Goal: Task Accomplishment & Management: Use online tool/utility

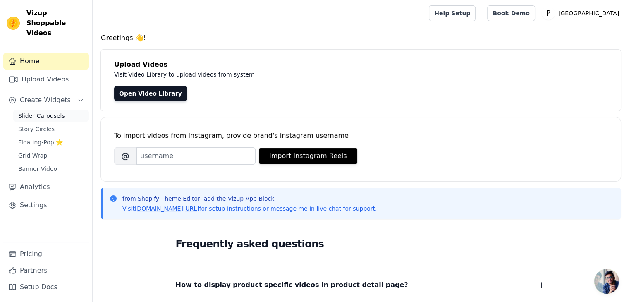
click at [43, 112] on span "Slider Carousels" at bounding box center [41, 116] width 47 height 8
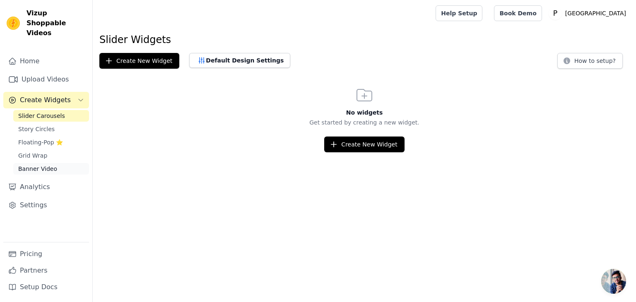
click at [24, 165] on span "Banner Video" at bounding box center [37, 169] width 39 height 8
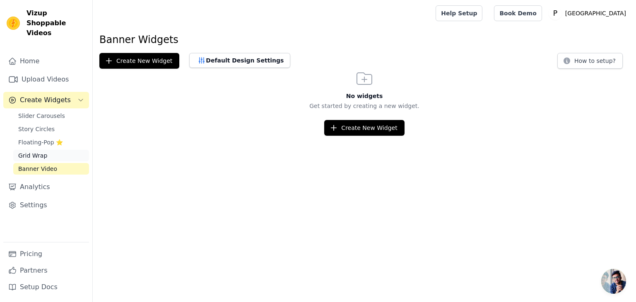
click at [23, 151] on span "Grid Wrap" at bounding box center [32, 155] width 29 height 8
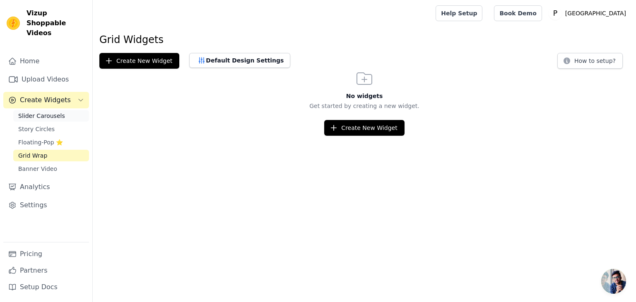
click at [53, 112] on span "Slider Carousels" at bounding box center [41, 116] width 47 height 8
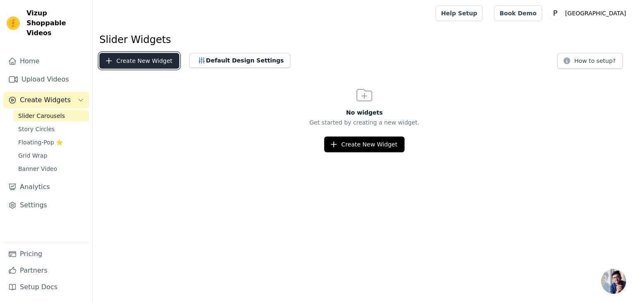
click at [163, 57] on button "Create New Widget" at bounding box center [139, 61] width 80 height 16
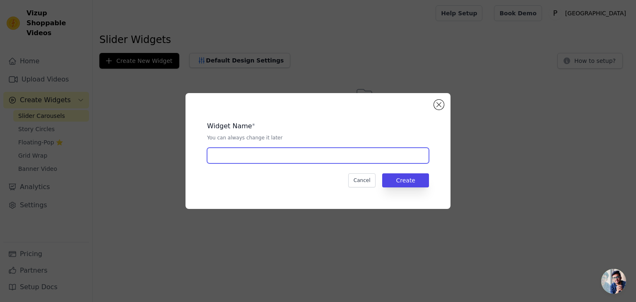
click at [317, 154] on input "text" at bounding box center [318, 156] width 222 height 16
type input "[PERSON_NAME]"
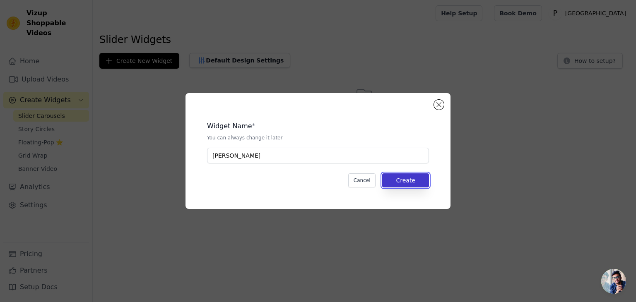
click at [399, 176] on button "Create" at bounding box center [405, 180] width 47 height 14
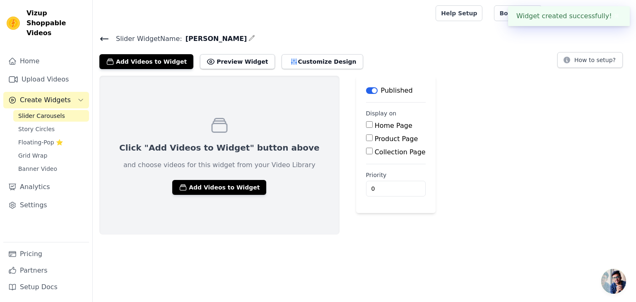
click at [366, 134] on div "Product Page" at bounding box center [396, 139] width 60 height 10
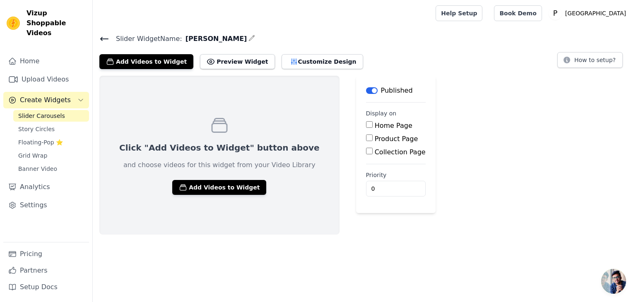
click at [366, 139] on input "Product Page" at bounding box center [369, 137] width 7 height 7
checkbox input "true"
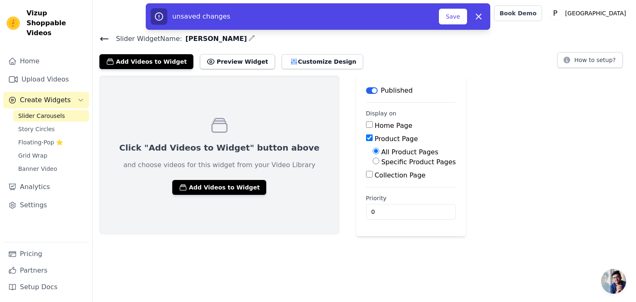
click at [372, 163] on input "Specific Product Pages" at bounding box center [375, 161] width 7 height 7
radio input "true"
click at [372, 176] on button "Select Products" at bounding box center [399, 181] width 55 height 14
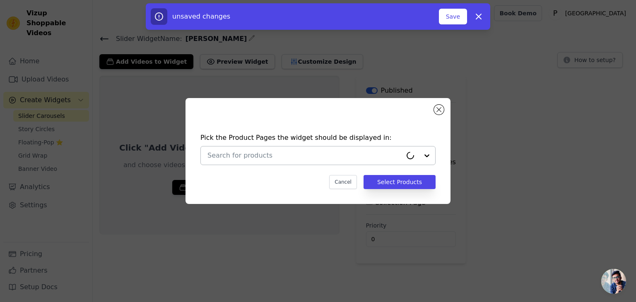
click at [341, 161] on div at bounding box center [304, 155] width 194 height 18
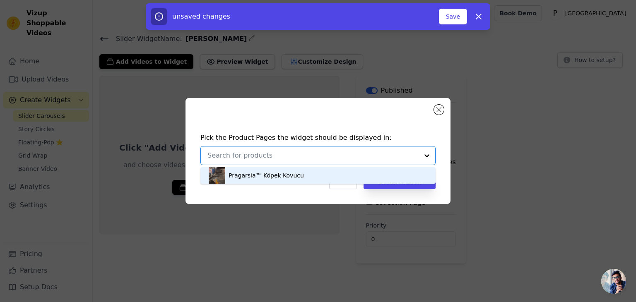
click at [341, 161] on div at bounding box center [312, 155] width 211 height 18
click at [339, 171] on div "Pragarsia™ Köpek Kovucu" at bounding box center [318, 175] width 218 height 17
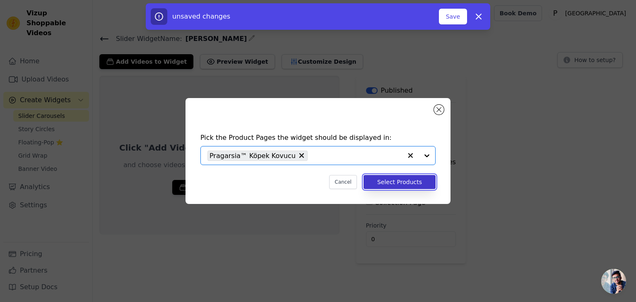
click at [377, 180] on button "Select Products" at bounding box center [399, 182] width 72 height 14
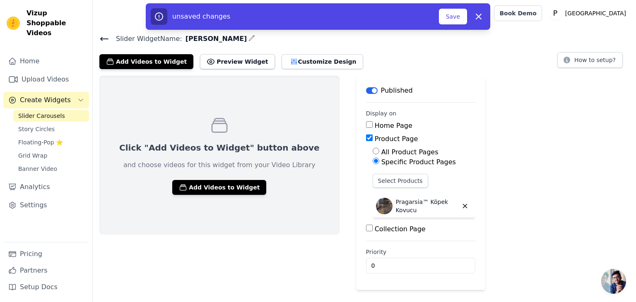
click at [372, 152] on input "All Product Pages" at bounding box center [375, 151] width 7 height 7
radio input "true"
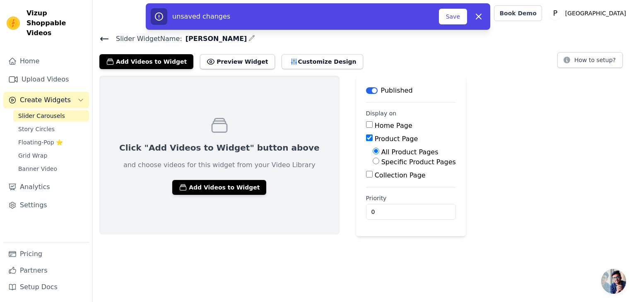
click at [416, 198] on main "Label Published Display on Home Page Product Page All Product Pages Specific Pr…" at bounding box center [411, 156] width 110 height 161
click at [202, 192] on button "Add Videos to Widget" at bounding box center [219, 187] width 94 height 15
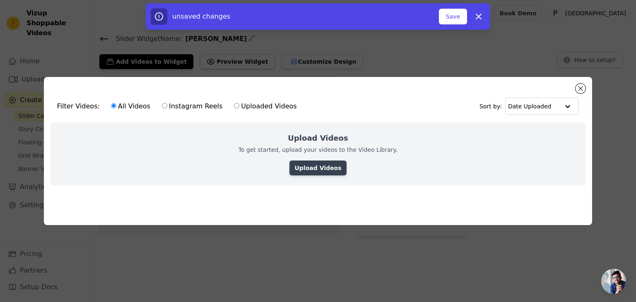
click at [320, 161] on link "Upload Videos" at bounding box center [317, 168] width 57 height 15
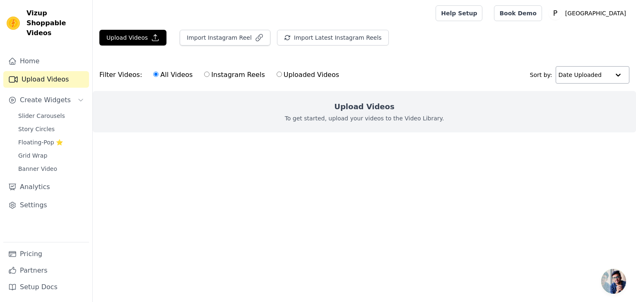
click at [577, 73] on input "text" at bounding box center [583, 75] width 51 height 17
click at [573, 69] on input "text" at bounding box center [583, 75] width 51 height 17
click at [161, 79] on label "All Videos" at bounding box center [173, 75] width 40 height 11
click at [158, 77] on input "All Videos" at bounding box center [155, 74] width 5 height 5
click at [134, 41] on button "Upload Videos" at bounding box center [132, 38] width 67 height 16
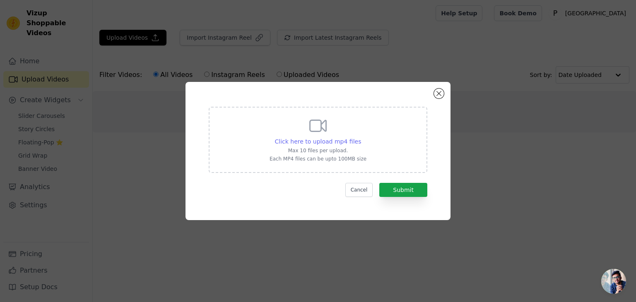
click at [349, 142] on span "Click here to upload mp4 files" at bounding box center [318, 141] width 86 height 7
click at [360, 137] on input "Click here to upload mp4 files Max 10 files per upload. Each MP4 files can be u…" at bounding box center [360, 137] width 0 height 0
type input "C:\fakepath\2.mp4"
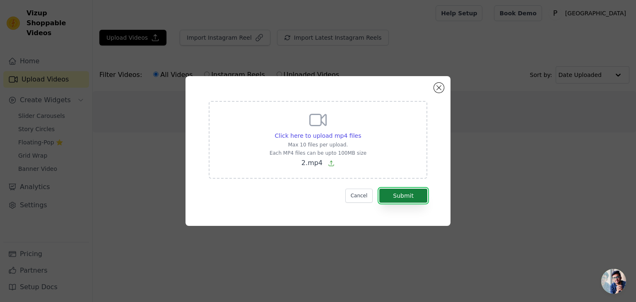
click at [396, 199] on button "Submit" at bounding box center [403, 196] width 48 height 14
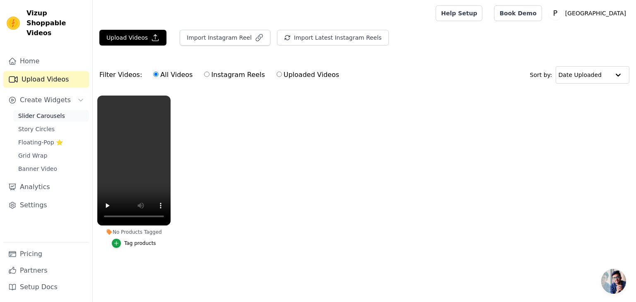
click at [43, 112] on span "Slider Carousels" at bounding box center [41, 116] width 47 height 8
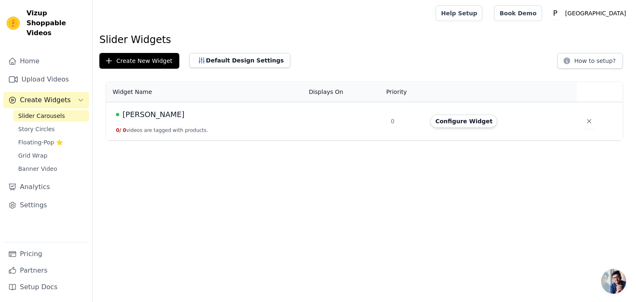
click at [227, 119] on div "Sizden Gelenler" at bounding box center [207, 115] width 183 height 12
click at [463, 125] on button "Configure Widget" at bounding box center [463, 121] width 67 height 13
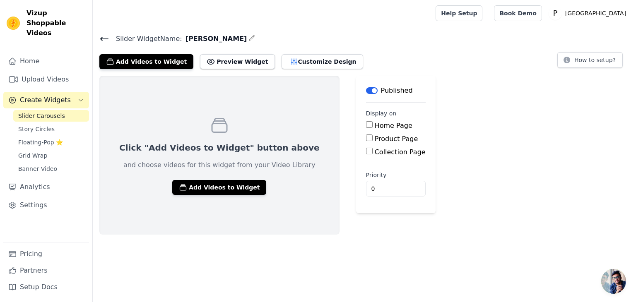
click at [366, 139] on input "Product Page" at bounding box center [369, 137] width 7 height 7
checkbox input "true"
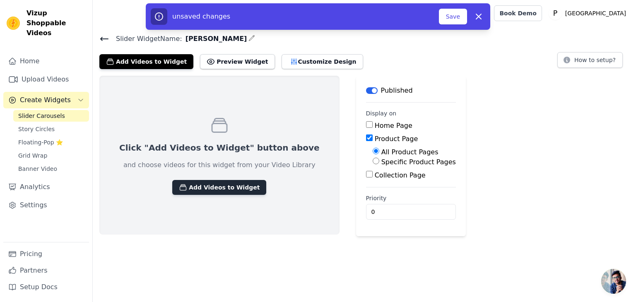
click at [202, 186] on button "Add Videos to Widget" at bounding box center [219, 187] width 94 height 15
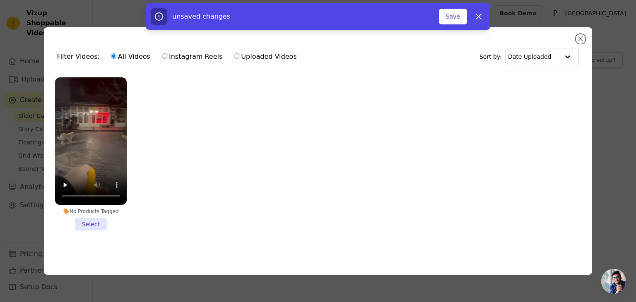
click at [86, 225] on li "No Products Tagged Select" at bounding box center [91, 153] width 72 height 153
click at [0, 0] on input "No Products Tagged Select" at bounding box center [0, 0] width 0 height 0
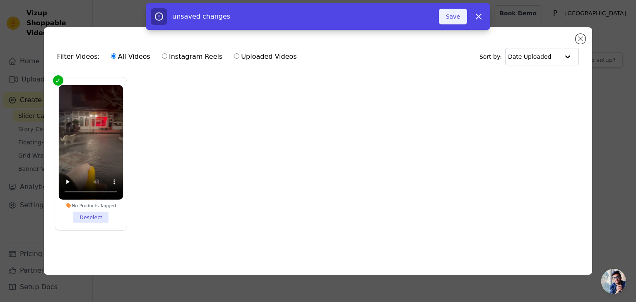
click at [455, 17] on button "Save" at bounding box center [453, 17] width 28 height 16
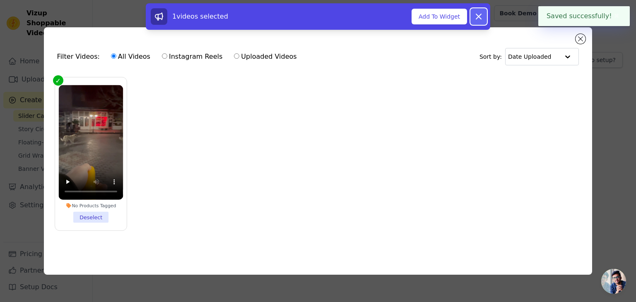
click at [481, 21] on icon at bounding box center [478, 17] width 10 height 10
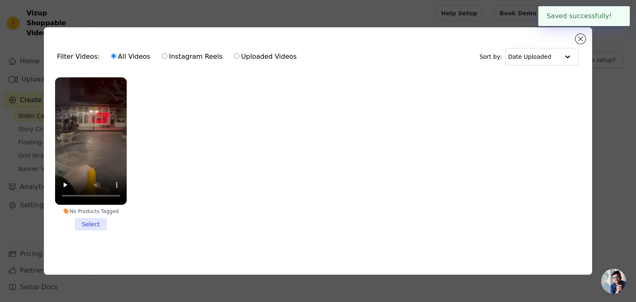
click at [92, 228] on label "No Products Tagged Select" at bounding box center [91, 154] width 72 height 154
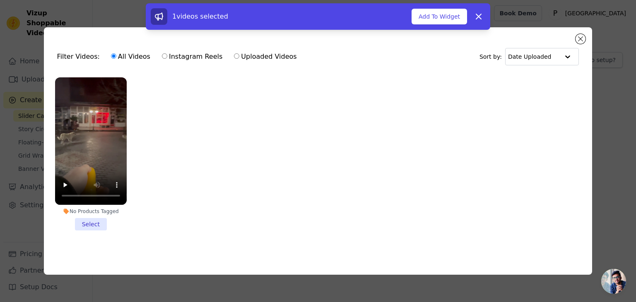
click at [89, 227] on li "No Products Tagged Select" at bounding box center [91, 153] width 72 height 153
click at [0, 0] on input "No Products Tagged Select" at bounding box center [0, 0] width 0 height 0
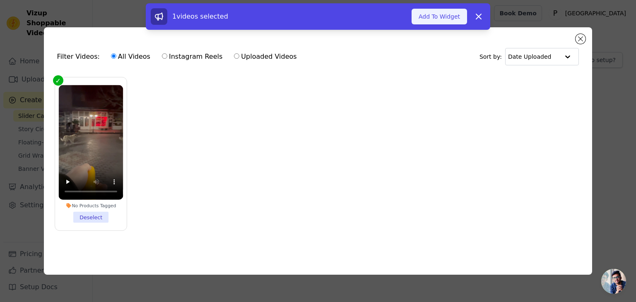
click at [449, 13] on button "Add To Widget" at bounding box center [438, 17] width 55 height 16
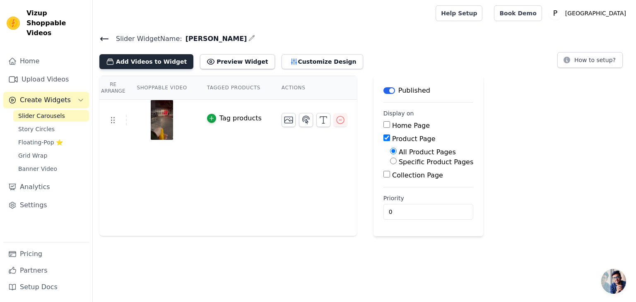
click at [149, 62] on button "Add Videos to Widget" at bounding box center [146, 61] width 94 height 15
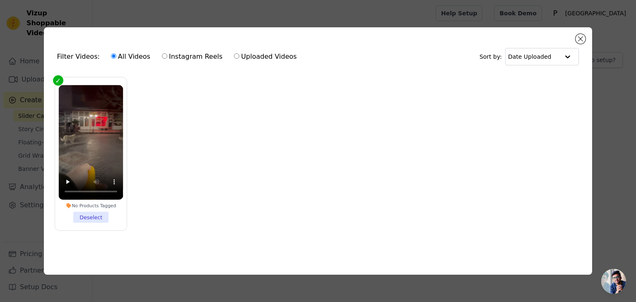
click at [193, 55] on label "Instagram Reels" at bounding box center [191, 56] width 61 height 11
click at [167, 55] on input "Instagram Reels" at bounding box center [164, 55] width 5 height 5
radio input "true"
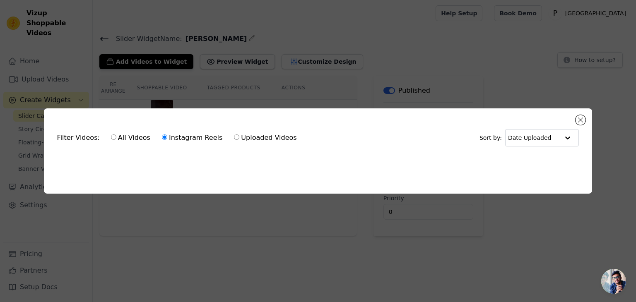
click at [133, 132] on label "All Videos" at bounding box center [130, 137] width 40 height 11
click at [116, 134] on input "All Videos" at bounding box center [113, 136] width 5 height 5
radio input "true"
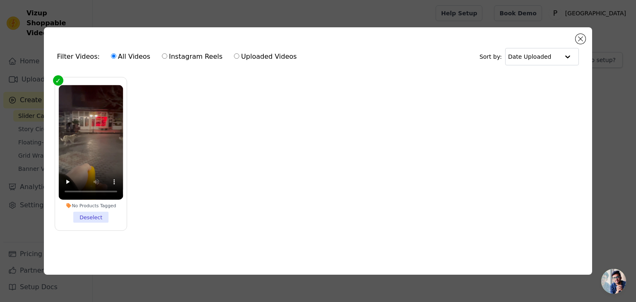
click at [246, 53] on label "Uploaded Videos" at bounding box center [264, 56] width 63 height 11
click at [239, 53] on input "Uploaded Videos" at bounding box center [236, 55] width 5 height 5
radio input "true"
click at [113, 57] on label "All Videos" at bounding box center [130, 56] width 40 height 11
click at [113, 57] on input "All Videos" at bounding box center [113, 55] width 5 height 5
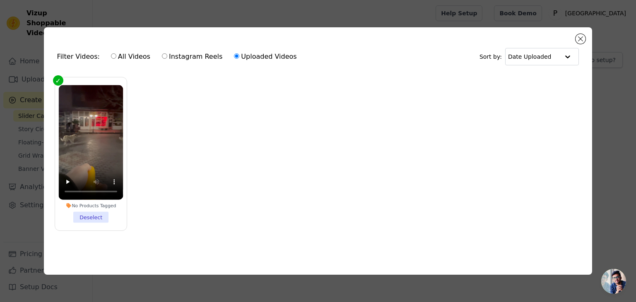
radio input "true"
click at [584, 35] on button "Close modal" at bounding box center [580, 39] width 10 height 10
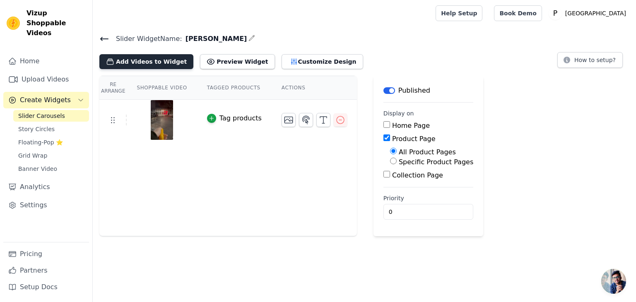
click at [146, 61] on button "Add Videos to Widget" at bounding box center [146, 61] width 94 height 15
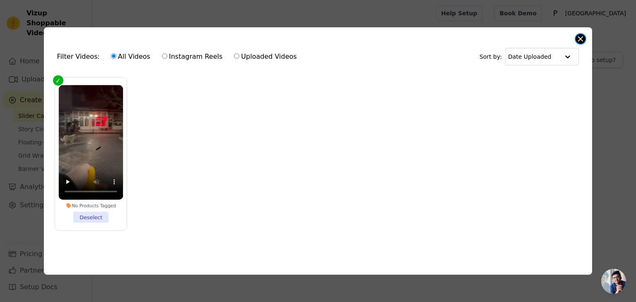
click at [585, 35] on div "Filter Videos: All Videos Instagram Reels Uploaded Videos Sort by: Date Uploade…" at bounding box center [318, 150] width 548 height 247
click at [583, 35] on button "Close modal" at bounding box center [580, 39] width 10 height 10
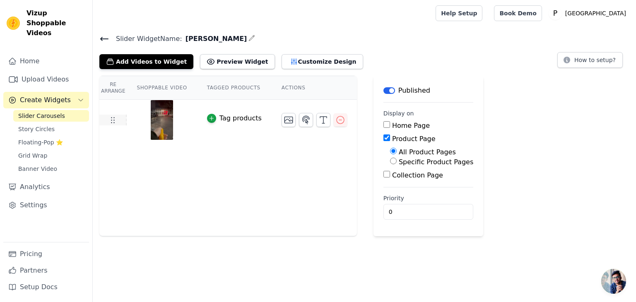
click at [111, 119] on use at bounding box center [112, 121] width 3 height 6
click at [112, 119] on icon at bounding box center [113, 120] width 10 height 10
click at [50, 123] on link "Story Circles" at bounding box center [51, 129] width 76 height 12
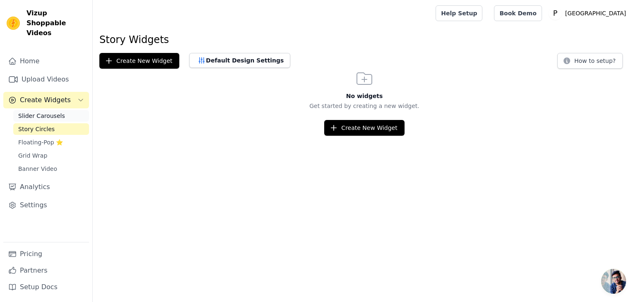
click at [38, 112] on span "Slider Carousels" at bounding box center [41, 116] width 47 height 8
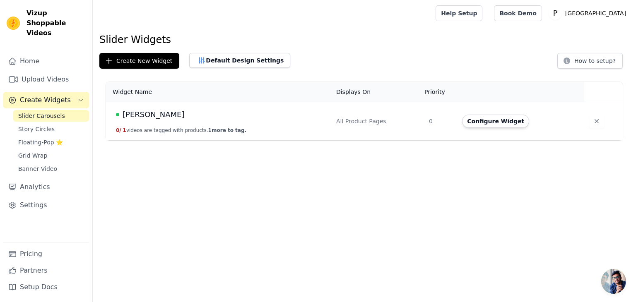
click at [216, 104] on td "Sizden Gelenler 0 / 1 videos are tagged with products. 1 more to tag." at bounding box center [218, 121] width 225 height 38
click at [140, 54] on button "Create New Widget" at bounding box center [139, 61] width 80 height 16
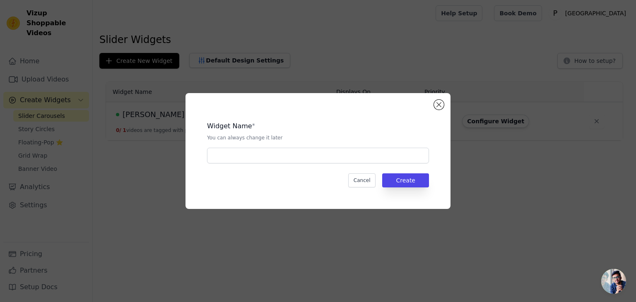
click at [433, 104] on div "Widget Name * You can always change it later Cancel Create" at bounding box center [317, 151] width 265 height 116
drag, startPoint x: 429, startPoint y: 97, endPoint x: 436, endPoint y: 103, distance: 8.2
click at [430, 98] on div "Widget Name * You can always change it later Cancel Create" at bounding box center [317, 151] width 265 height 116
click at [437, 103] on button "Close modal" at bounding box center [439, 105] width 10 height 10
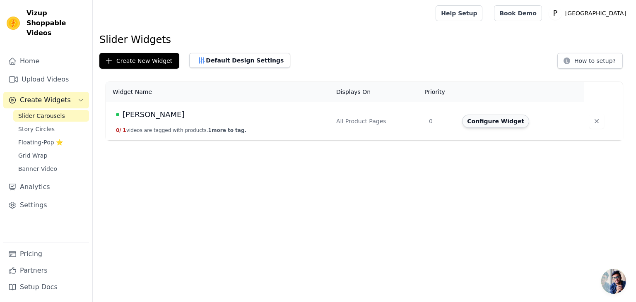
click at [468, 118] on button "Configure Widget" at bounding box center [495, 121] width 67 height 13
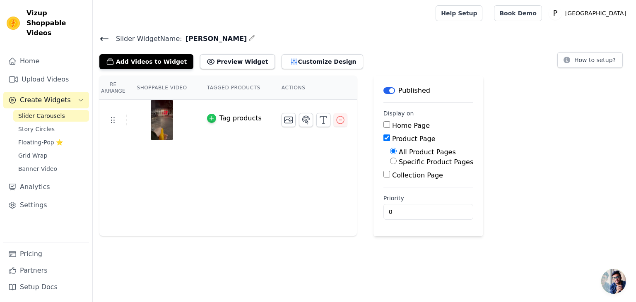
click at [209, 118] on icon "button" at bounding box center [212, 118] width 6 height 6
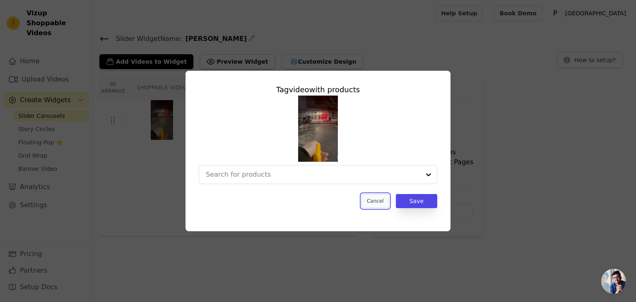
click at [369, 202] on button "Cancel" at bounding box center [375, 201] width 28 height 14
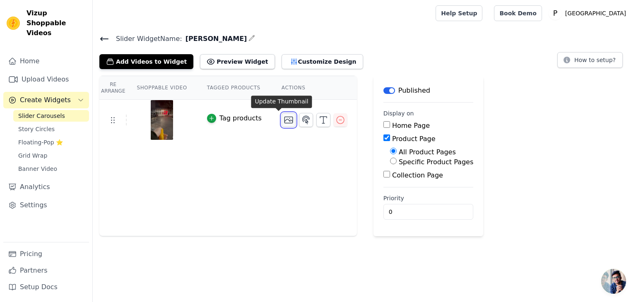
click at [284, 118] on button "button" at bounding box center [288, 120] width 14 height 14
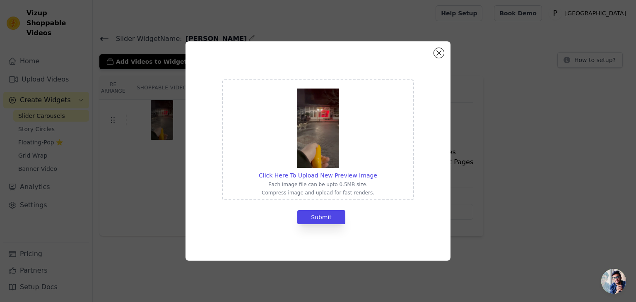
click at [447, 52] on div "Click Here To Upload New Preview Image Each image file can be upto 0.5MB size. …" at bounding box center [317, 150] width 265 height 219
click at [436, 52] on button "Close modal" at bounding box center [439, 53] width 10 height 10
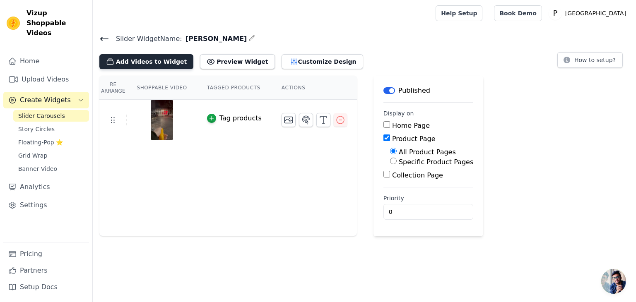
click at [141, 58] on button "Add Videos to Widget" at bounding box center [146, 61] width 94 height 15
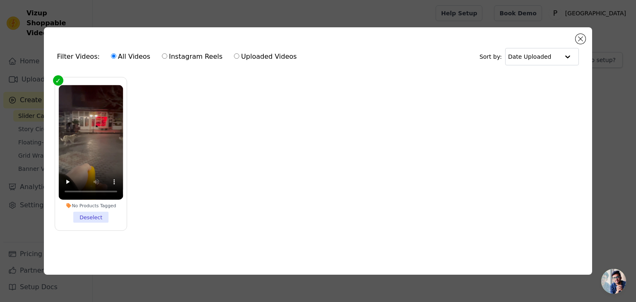
click at [233, 57] on label "Uploaded Videos" at bounding box center [264, 56] width 63 height 11
click at [234, 57] on input "Uploaded Videos" at bounding box center [236, 55] width 5 height 5
radio input "true"
click at [79, 214] on li "No Products Tagged Deselect" at bounding box center [90, 154] width 65 height 138
click at [0, 0] on input "No Products Tagged Deselect" at bounding box center [0, 0] width 0 height 0
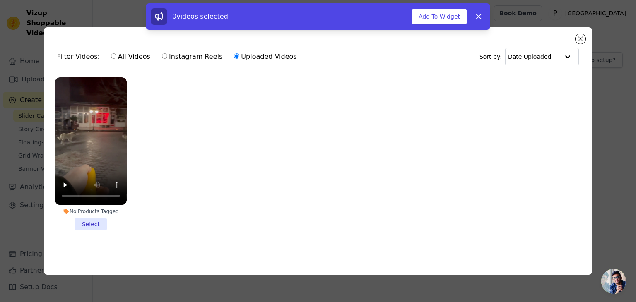
click at [93, 215] on li "No Products Tagged Select" at bounding box center [91, 153] width 72 height 153
click at [0, 0] on input "No Products Tagged Select" at bounding box center [0, 0] width 0 height 0
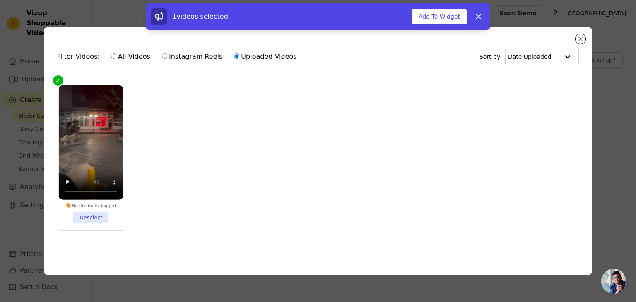
click at [92, 216] on li "No Products Tagged Deselect" at bounding box center [90, 154] width 65 height 138
click at [0, 0] on input "No Products Tagged Deselect" at bounding box center [0, 0] width 0 height 0
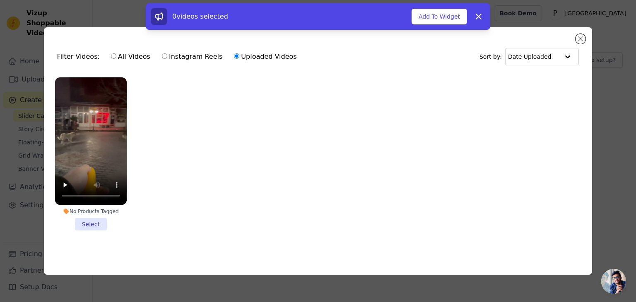
click at [91, 216] on li "No Products Tagged Select" at bounding box center [91, 153] width 72 height 153
click at [0, 0] on input "No Products Tagged Select" at bounding box center [0, 0] width 0 height 0
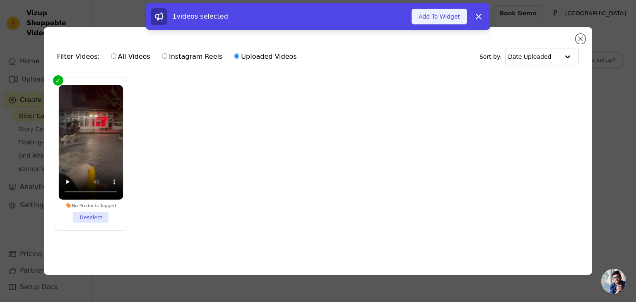
click at [429, 15] on button "Add To Widget" at bounding box center [438, 17] width 55 height 16
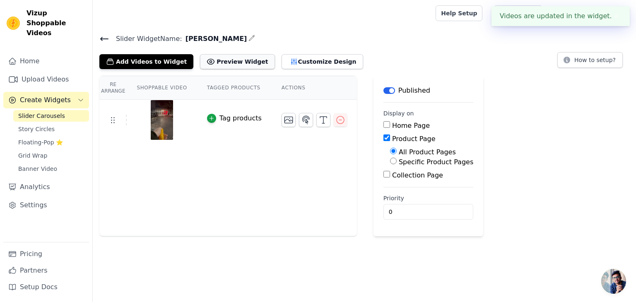
click at [217, 60] on button "Preview Widget" at bounding box center [237, 61] width 74 height 15
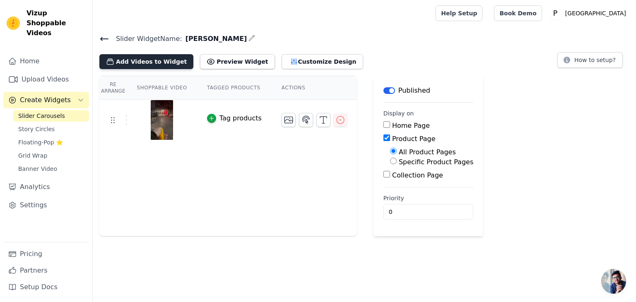
click at [159, 62] on button "Add Videos to Widget" at bounding box center [146, 61] width 94 height 15
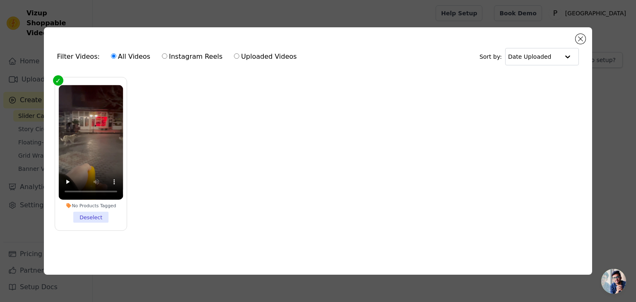
click at [90, 219] on li "No Products Tagged Deselect" at bounding box center [90, 154] width 65 height 138
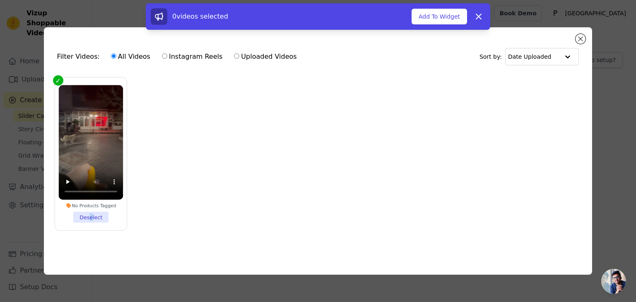
click at [90, 214] on li "No Products Tagged Deselect" at bounding box center [90, 154] width 65 height 138
click at [0, 0] on input "No Products Tagged Deselect" at bounding box center [0, 0] width 0 height 0
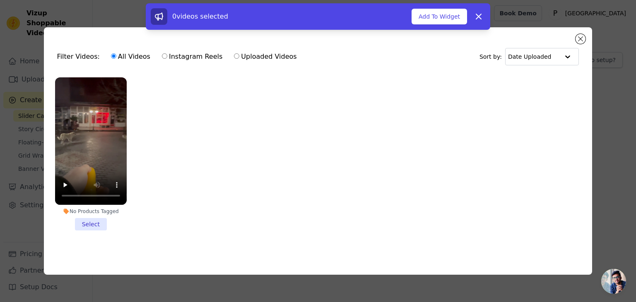
click at [195, 55] on label "Instagram Reels" at bounding box center [191, 56] width 61 height 11
click at [167, 55] on input "Instagram Reels" at bounding box center [164, 55] width 5 height 5
radio input "true"
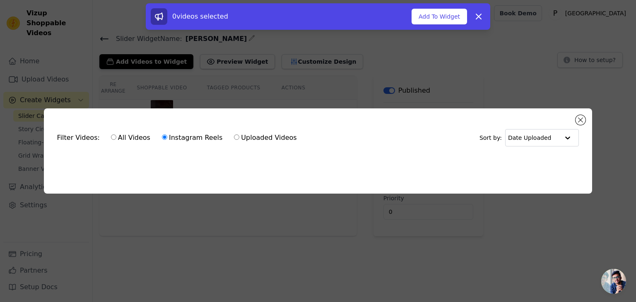
drag, startPoint x: 262, startPoint y: 150, endPoint x: 260, endPoint y: 154, distance: 5.0
click at [261, 152] on form "Filter Videos: All Videos Instagram Reels Uploaded Videos Sort by: Date Uploaded" at bounding box center [317, 145] width 535 height 46
click at [176, 161] on ul at bounding box center [317, 160] width 535 height 13
click at [541, 138] on input "text" at bounding box center [533, 138] width 51 height 17
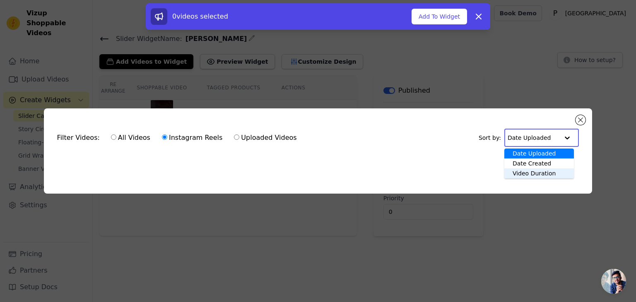
click at [529, 168] on div "Video Duration" at bounding box center [539, 173] width 70 height 10
click at [530, 133] on input "text" at bounding box center [532, 138] width 51 height 17
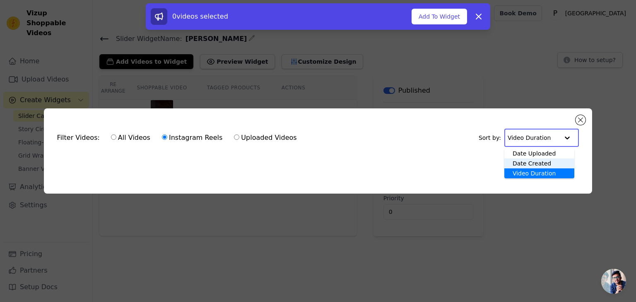
click at [523, 162] on div "Date Created" at bounding box center [539, 163] width 70 height 10
click at [111, 136] on input "All Videos" at bounding box center [113, 136] width 5 height 5
radio input "true"
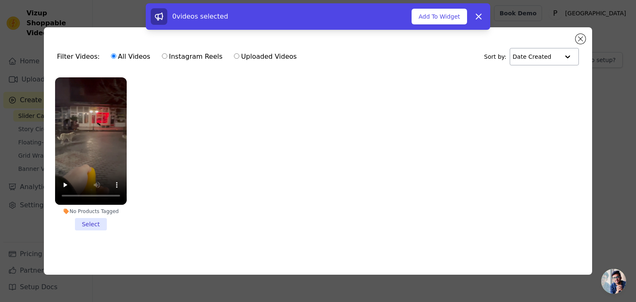
click at [93, 226] on li "No Products Tagged Select" at bounding box center [91, 153] width 72 height 153
click at [0, 0] on input "No Products Tagged Select" at bounding box center [0, 0] width 0 height 0
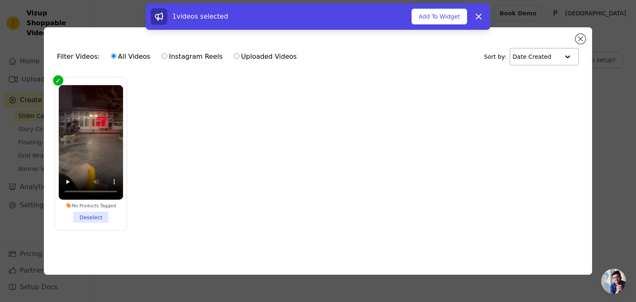
click at [447, 4] on div "1 videos selected Add To Widget Dismiss" at bounding box center [318, 16] width 344 height 26
click at [442, 19] on button "Add To Widget" at bounding box center [438, 17] width 55 height 16
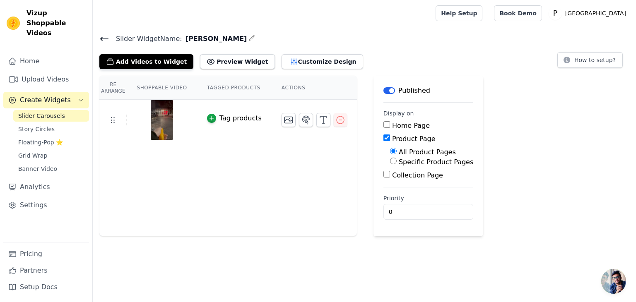
click at [146, 82] on th "Shoppable Video" at bounding box center [162, 88] width 70 height 24
click at [139, 92] on th "Shoppable Video" at bounding box center [162, 88] width 70 height 24
click at [128, 65] on button "Add Videos to Widget" at bounding box center [146, 61] width 94 height 15
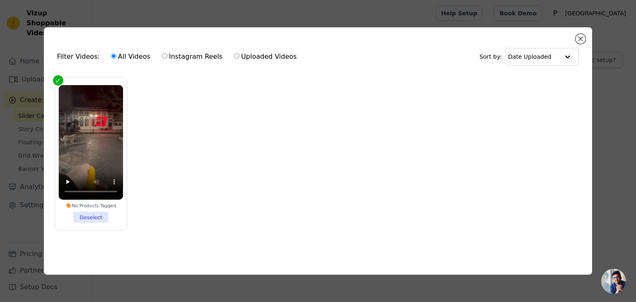
click at [350, 110] on ul "No Products Tagged Deselect" at bounding box center [317, 160] width 535 height 175
click at [586, 37] on div "Filter Videos: All Videos Instagram Reels Uploaded Videos Sort by: Date Uploade…" at bounding box center [318, 150] width 548 height 247
click at [582, 36] on button "Close modal" at bounding box center [580, 39] width 10 height 10
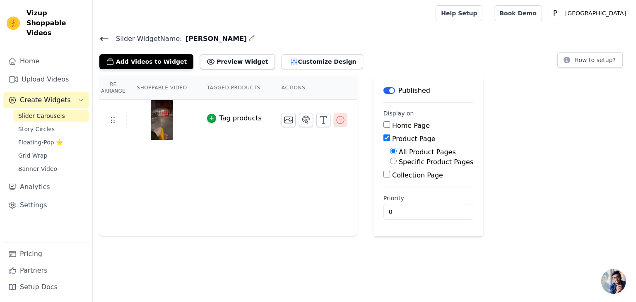
click at [335, 118] on icon "button" at bounding box center [340, 120] width 10 height 10
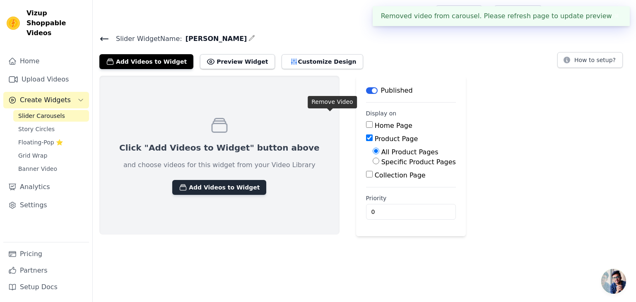
click at [209, 191] on button "Add Videos to Widget" at bounding box center [219, 187] width 94 height 15
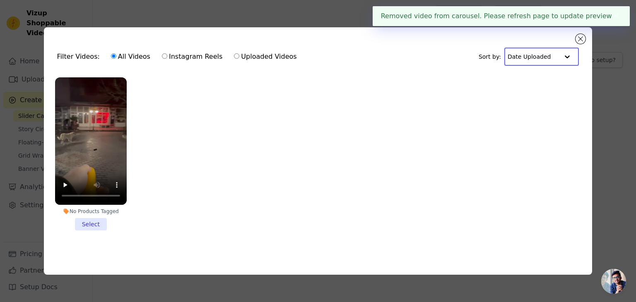
click at [543, 55] on input "text" at bounding box center [532, 56] width 51 height 17
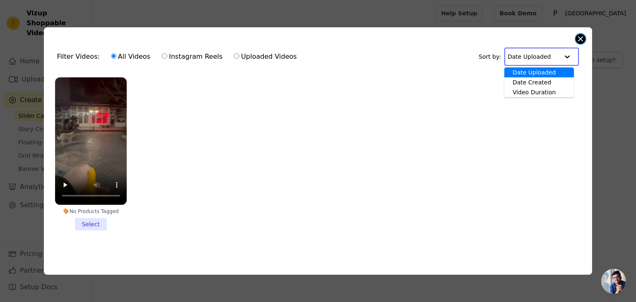
click at [579, 34] on button "Close modal" at bounding box center [580, 39] width 10 height 10
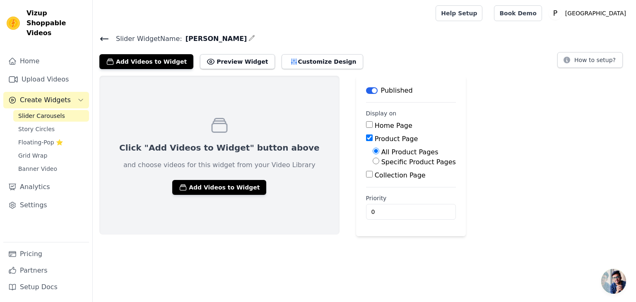
click at [60, 110] on link "Slider Carousels" at bounding box center [51, 116] width 76 height 12
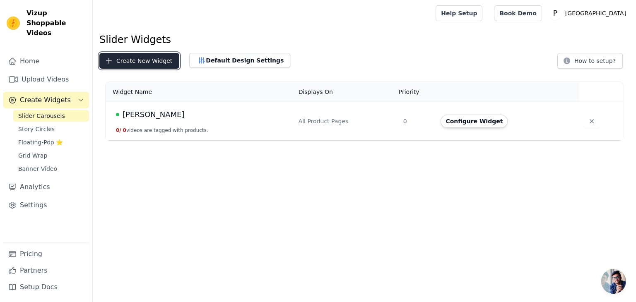
click at [126, 65] on button "Create New Widget" at bounding box center [139, 61] width 80 height 16
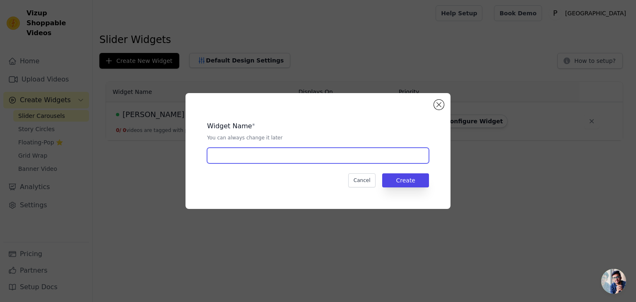
click at [305, 154] on input "text" at bounding box center [318, 156] width 222 height 16
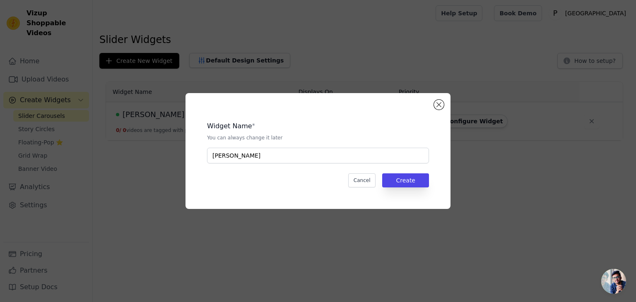
click at [426, 191] on div "Widget Name * You can always change it later Sizden Gelenler Cancel Create" at bounding box center [318, 150] width 238 height 89
click at [421, 180] on button "Create" at bounding box center [405, 180] width 47 height 14
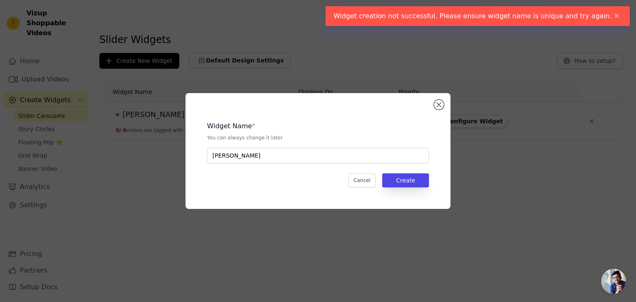
click at [309, 166] on div "Widget Name * You can always change it later Sizden Gelenler Cancel Create" at bounding box center [318, 150] width 238 height 89
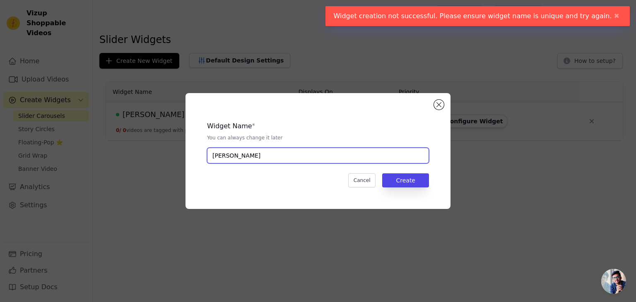
click at [308, 160] on input "[PERSON_NAME]" at bounding box center [318, 156] width 222 height 16
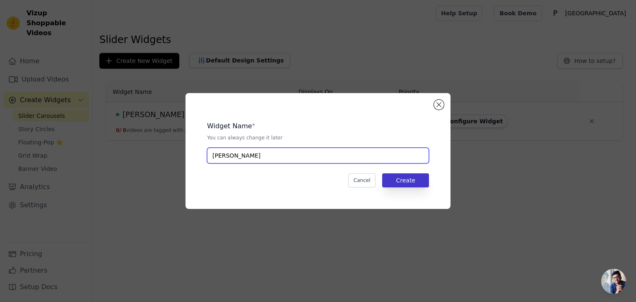
type input "Sizden Gelenlerr"
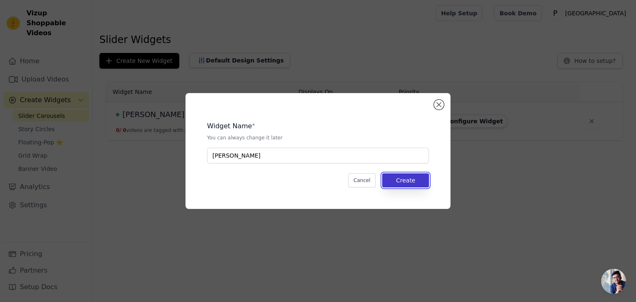
click at [412, 180] on button "Create" at bounding box center [405, 180] width 47 height 14
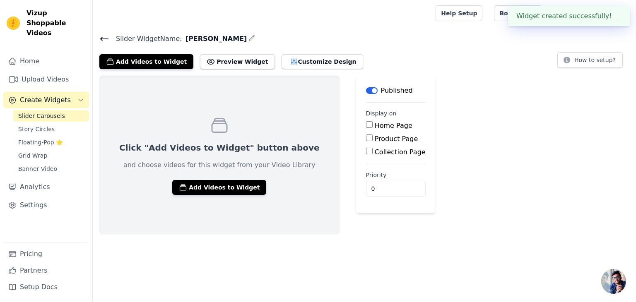
click at [213, 196] on div "Click "Add Videos to Widget" button above and choose videos for this widget fro…" at bounding box center [219, 155] width 240 height 159
click at [211, 190] on button "Add Videos to Widget" at bounding box center [219, 187] width 94 height 15
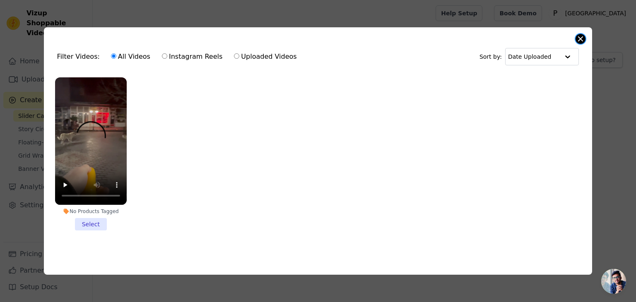
click at [577, 36] on button "Close modal" at bounding box center [580, 39] width 10 height 10
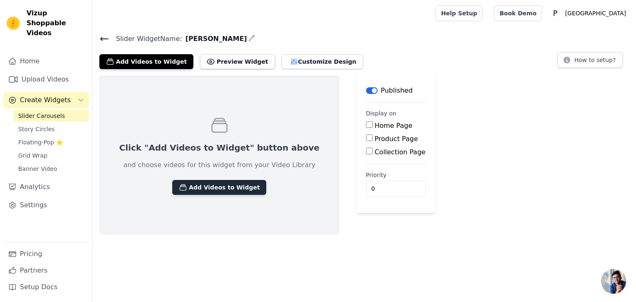
click at [218, 186] on button "Add Videos to Widget" at bounding box center [219, 187] width 94 height 15
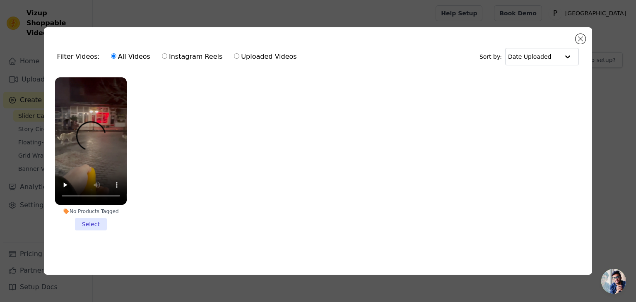
click at [192, 135] on ul "No Products Tagged Select" at bounding box center [317, 160] width 535 height 175
click at [541, 52] on input "text" at bounding box center [533, 56] width 51 height 17
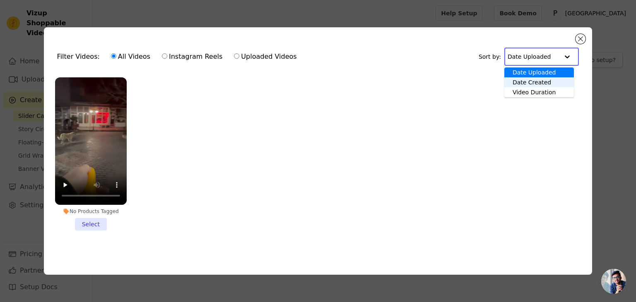
click at [537, 82] on div "Date Created" at bounding box center [539, 82] width 70 height 10
click at [540, 61] on input "text" at bounding box center [535, 56] width 47 height 17
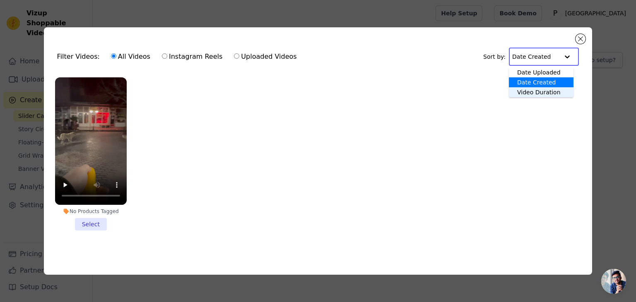
click at [538, 91] on div "Video Duration" at bounding box center [540, 92] width 65 height 10
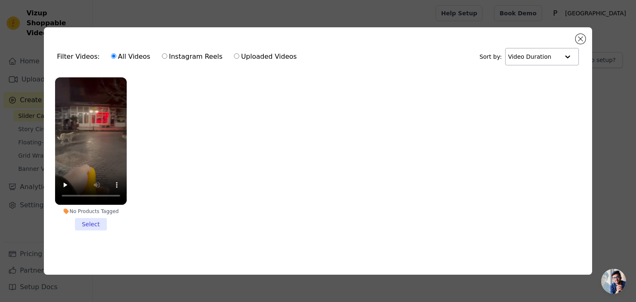
click at [233, 53] on label "Uploaded Videos" at bounding box center [264, 56] width 63 height 11
click at [234, 53] on input "Uploaded Videos" at bounding box center [236, 55] width 5 height 5
radio input "true"
click at [96, 222] on li "No Products Tagged Select" at bounding box center [91, 153] width 72 height 153
click at [0, 0] on input "No Products Tagged Select" at bounding box center [0, 0] width 0 height 0
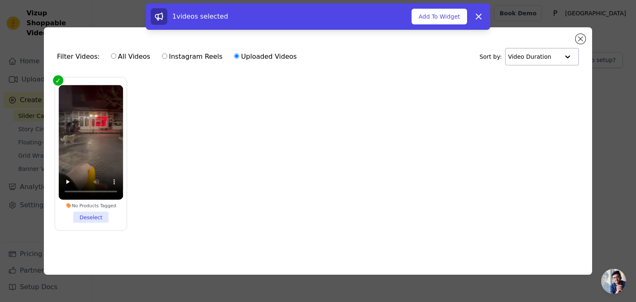
click at [93, 215] on li "No Products Tagged Deselect" at bounding box center [90, 154] width 65 height 138
click at [0, 0] on input "No Products Tagged Deselect" at bounding box center [0, 0] width 0 height 0
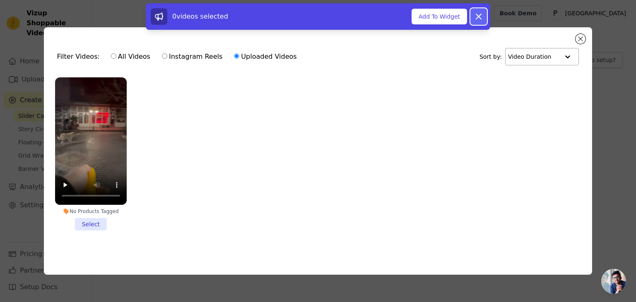
click at [480, 9] on button "Dismiss" at bounding box center [478, 16] width 17 height 17
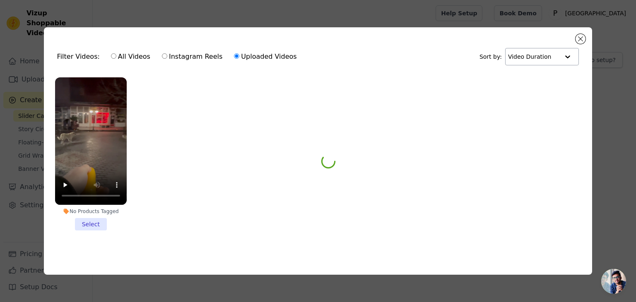
click at [106, 50] on div "All Videos Instagram Reels Uploaded Videos" at bounding box center [203, 56] width 195 height 19
click at [111, 53] on input "All Videos" at bounding box center [113, 55] width 5 height 5
radio input "true"
click at [578, 36] on button "Close modal" at bounding box center [580, 39] width 10 height 10
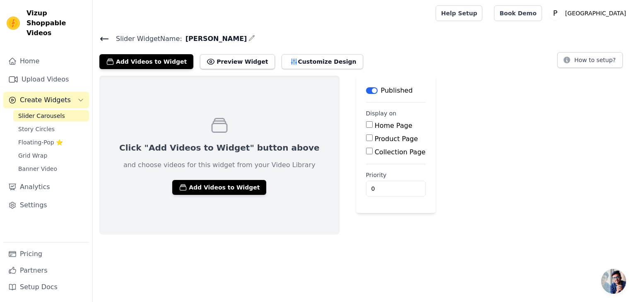
click at [106, 38] on icon at bounding box center [104, 38] width 7 height 3
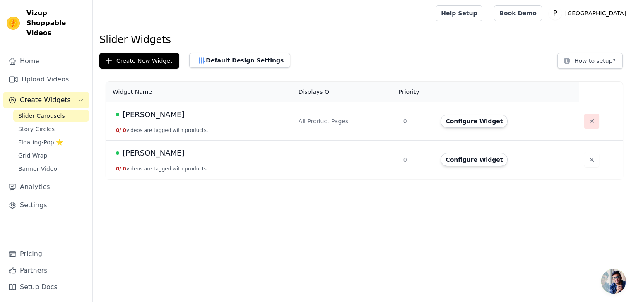
click at [589, 121] on icon "button" at bounding box center [591, 121] width 4 height 4
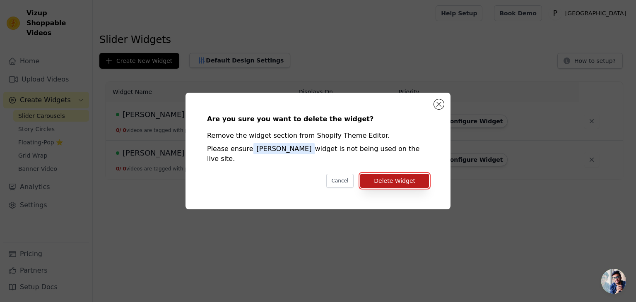
click at [413, 176] on button "Delete Widget" at bounding box center [394, 181] width 69 height 14
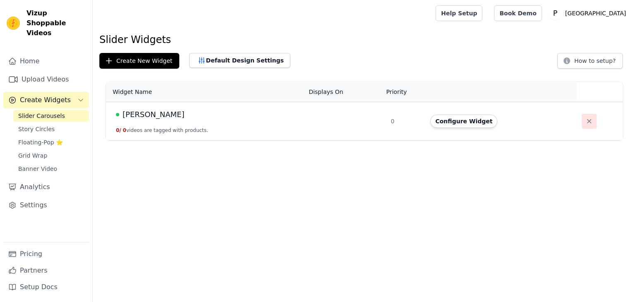
click at [585, 117] on icon "button" at bounding box center [589, 121] width 8 height 8
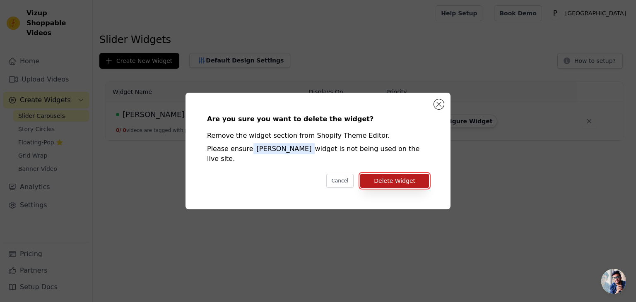
click at [417, 179] on button "Delete Widget" at bounding box center [394, 181] width 69 height 14
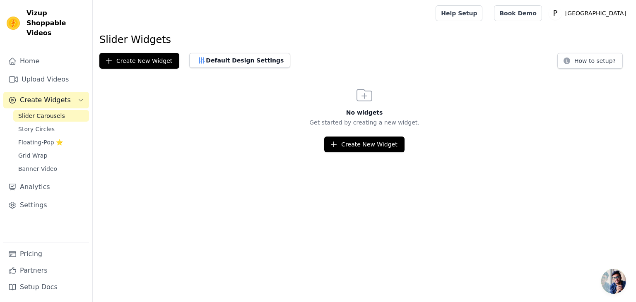
click at [46, 112] on span "Slider Carousels" at bounding box center [41, 116] width 47 height 8
click at [123, 57] on button "Create New Widget" at bounding box center [139, 61] width 80 height 16
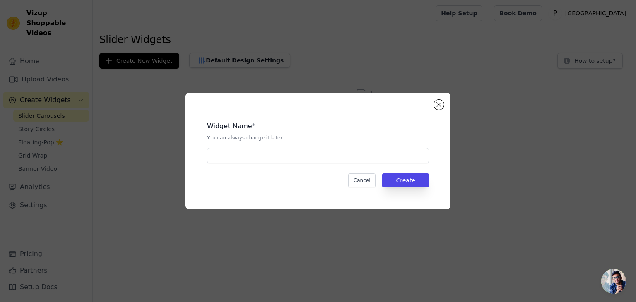
drag, startPoint x: 344, startPoint y: 174, endPoint x: 337, endPoint y: 163, distance: 13.6
click at [342, 173] on div "Widget Name * You can always change it later Cancel Create" at bounding box center [318, 150] width 238 height 89
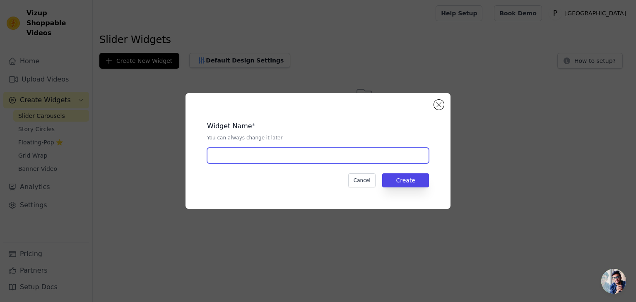
click at [337, 163] on input "text" at bounding box center [318, 156] width 222 height 16
type input "[PERSON_NAME]"
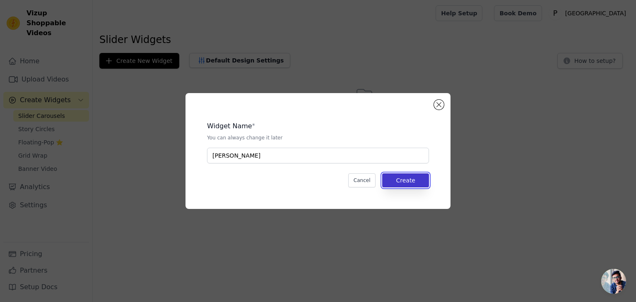
click at [397, 186] on button "Create" at bounding box center [405, 180] width 47 height 14
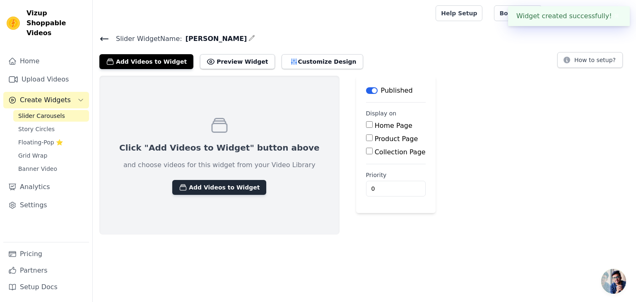
click at [183, 192] on button "Add Videos to Widget" at bounding box center [219, 187] width 94 height 15
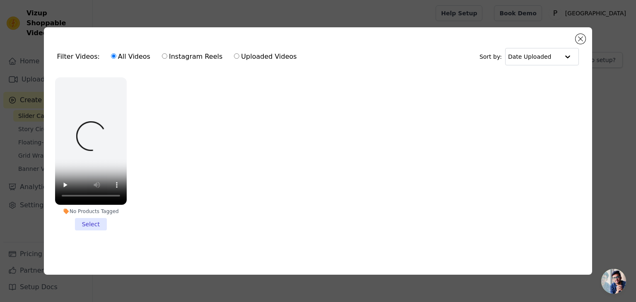
drag, startPoint x: 95, startPoint y: 53, endPoint x: 85, endPoint y: 57, distance: 10.6
click at [89, 55] on div "Filter Videos: All Videos Instagram Reels Uploaded Videos" at bounding box center [179, 56] width 244 height 19
click at [74, 57] on div "Filter Videos: All Videos Instagram Reels Uploaded Videos" at bounding box center [179, 56] width 244 height 19
click at [152, 53] on div "All Videos Instagram Reels Uploaded Videos" at bounding box center [203, 56] width 195 height 19
click at [162, 53] on input "Instagram Reels" at bounding box center [164, 55] width 5 height 5
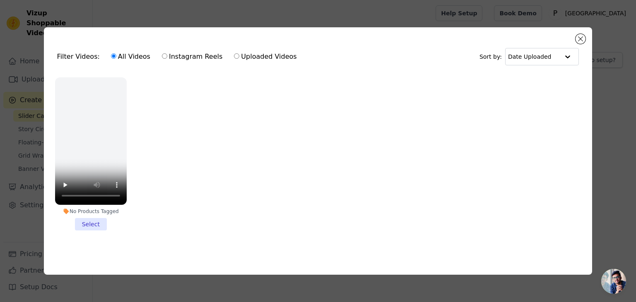
radio input "true"
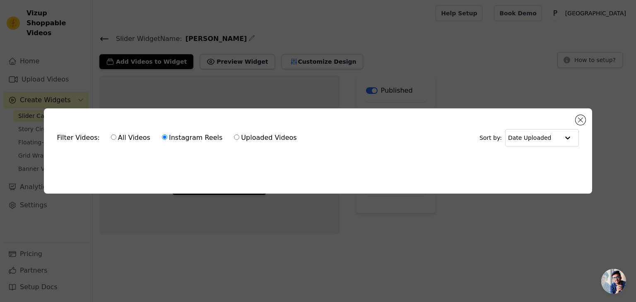
click at [233, 137] on label "Uploaded Videos" at bounding box center [264, 137] width 63 height 11
click at [234, 137] on input "Uploaded Videos" at bounding box center [236, 136] width 5 height 5
radio input "true"
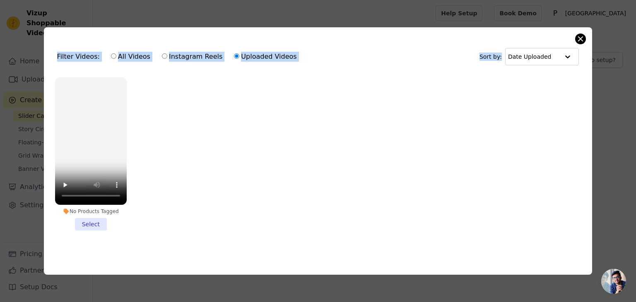
click at [576, 34] on div "Filter Videos: All Videos Instagram Reels Uploaded Videos Sort by: Date Uploade…" at bounding box center [318, 150] width 548 height 247
click at [577, 34] on button "Close modal" at bounding box center [580, 39] width 10 height 10
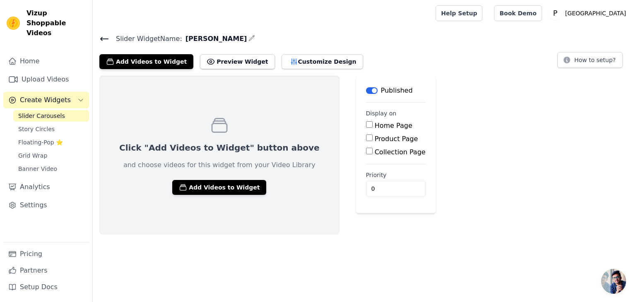
click at [366, 136] on input "Product Page" at bounding box center [369, 137] width 7 height 7
checkbox input "true"
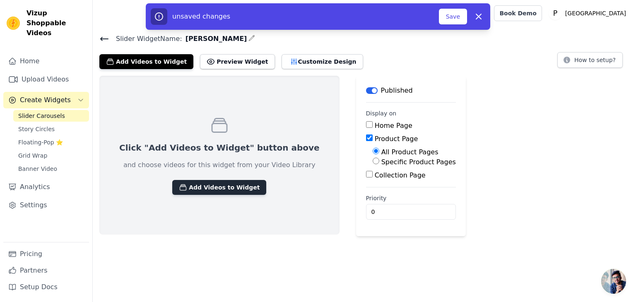
click at [211, 186] on button "Add Videos to Widget" at bounding box center [219, 187] width 94 height 15
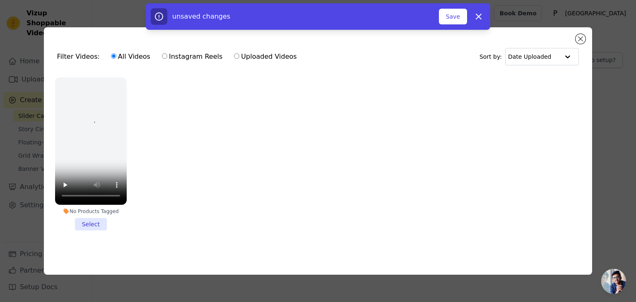
click at [168, 51] on label "Instagram Reels" at bounding box center [191, 56] width 61 height 11
click at [167, 53] on input "Instagram Reels" at bounding box center [164, 55] width 5 height 5
radio input "true"
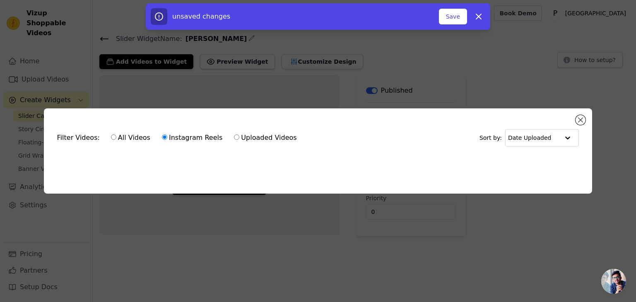
click at [585, 118] on div "Filter Videos: All Videos Instagram Reels Uploaded Videos Sort by: Date Uploade…" at bounding box center [318, 150] width 548 height 85
click at [585, 119] on div "Filter Videos: All Videos Instagram Reels Uploaded Videos Sort by: Date Uploade…" at bounding box center [318, 150] width 548 height 85
click at [583, 123] on div "Filter Videos: All Videos Instagram Reels Uploaded Videos Sort by: Date Uploaded" at bounding box center [317, 138] width 535 height 32
click at [482, 21] on button "Dismiss" at bounding box center [478, 16] width 17 height 17
checkbox input "false"
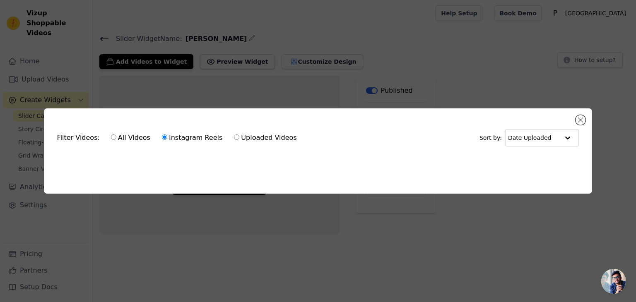
click at [592, 126] on div "Filter Videos: All Videos Instagram Reels Uploaded Videos Sort by: Date Uploade…" at bounding box center [317, 151] width 609 height 112
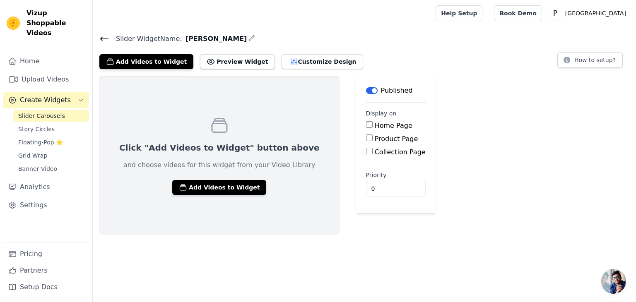
click at [588, 124] on div "Click "Add Videos to Widget" button above and choose videos for this widget fro…" at bounding box center [364, 155] width 543 height 159
click at [38, 74] on link "Upload Videos" at bounding box center [46, 79] width 86 height 17
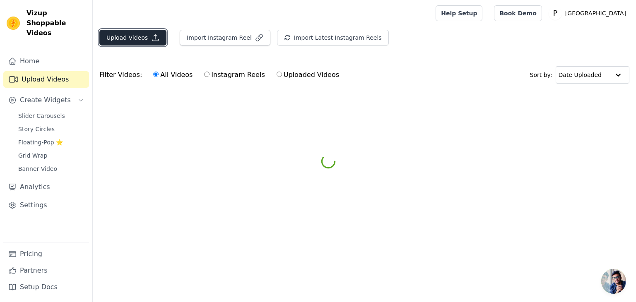
click at [127, 32] on button "Upload Videos" at bounding box center [132, 38] width 67 height 16
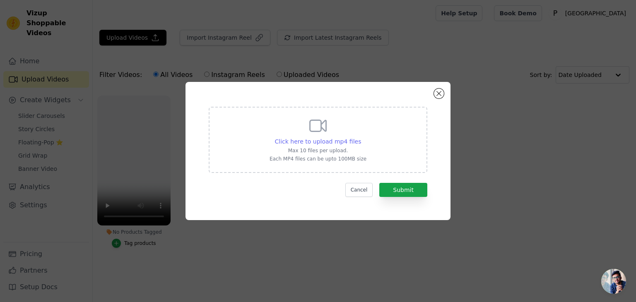
click at [336, 143] on span "Click here to upload mp4 files" at bounding box center [318, 141] width 86 height 7
click at [360, 137] on input "Click here to upload mp4 files Max 10 files per upload. Each MP4 files can be u…" at bounding box center [360, 137] width 0 height 0
click at [446, 89] on div "Click here to upload mp4 files Max 10 files per upload. Each MP4 files can be u…" at bounding box center [317, 151] width 265 height 138
click at [440, 90] on button "Close modal" at bounding box center [439, 94] width 10 height 10
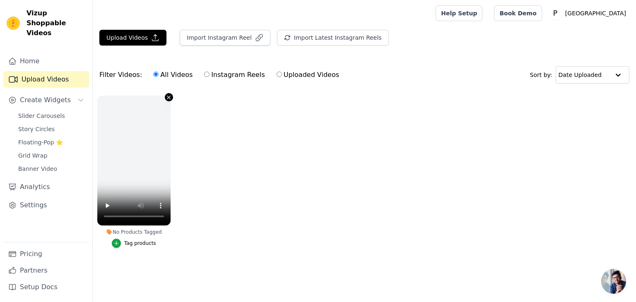
click at [168, 98] on icon "button" at bounding box center [168, 97] width 6 height 6
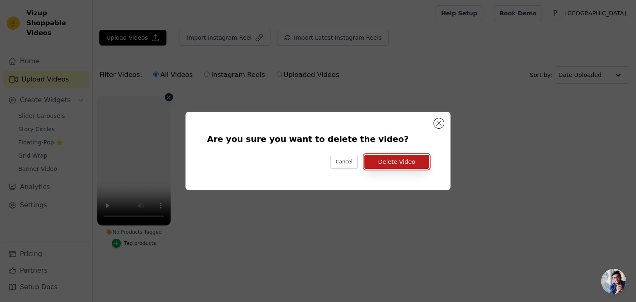
click at [401, 165] on button "Delete Video" at bounding box center [396, 162] width 65 height 14
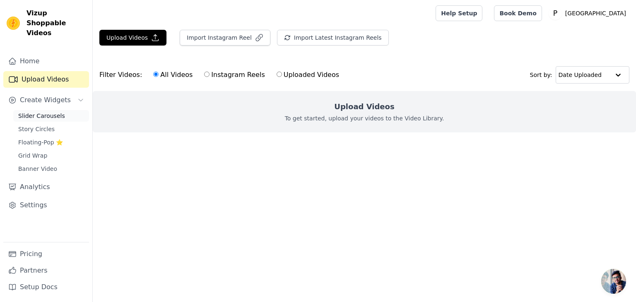
click at [50, 112] on span "Slider Carousels" at bounding box center [41, 116] width 47 height 8
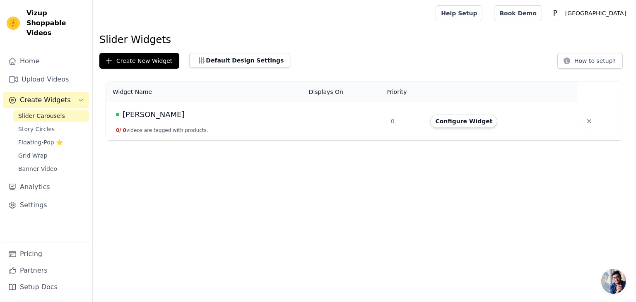
click at [257, 136] on td "Sizden Gelenler 0 / 0 videos are tagged with products." at bounding box center [205, 121] width 198 height 38
click at [61, 110] on link "Slider Carousels" at bounding box center [51, 116] width 76 height 12
click at [48, 71] on link "Upload Videos" at bounding box center [46, 79] width 86 height 17
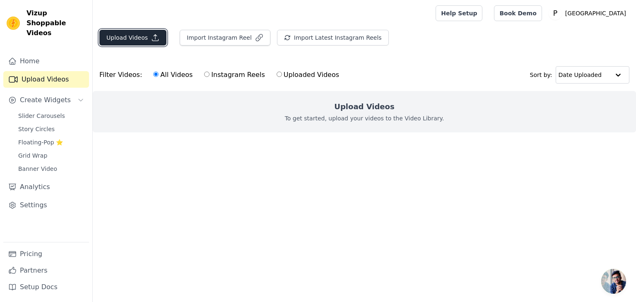
click at [106, 39] on button "Upload Videos" at bounding box center [132, 38] width 67 height 16
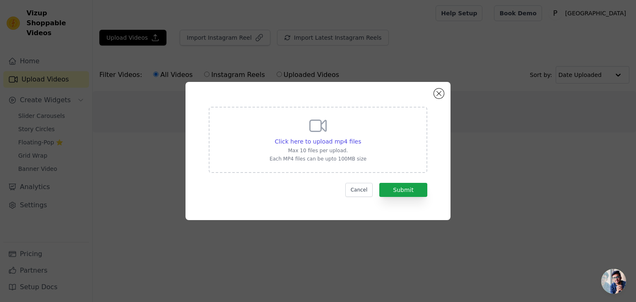
click at [327, 174] on form "Click here to upload mp4 files Max 10 files per upload. Each MP4 files can be u…" at bounding box center [318, 152] width 218 height 90
click at [314, 154] on div "Click here to upload mp4 files Max 10 files per upload. Each MP4 files can be u…" at bounding box center [317, 139] width 97 height 46
click at [360, 137] on input "Click here to upload mp4 files Max 10 files per upload. Each MP4 files can be u…" at bounding box center [360, 137] width 0 height 0
type input "C:\fakepath\2.mp4"
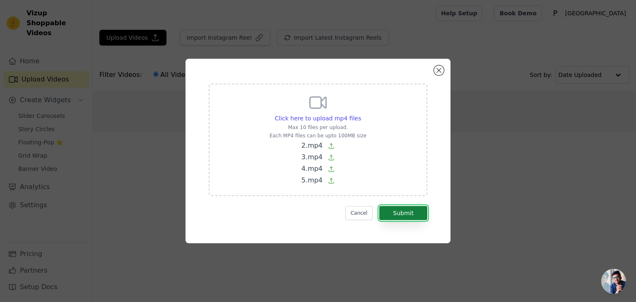
click at [389, 212] on button "Submit" at bounding box center [403, 213] width 48 height 14
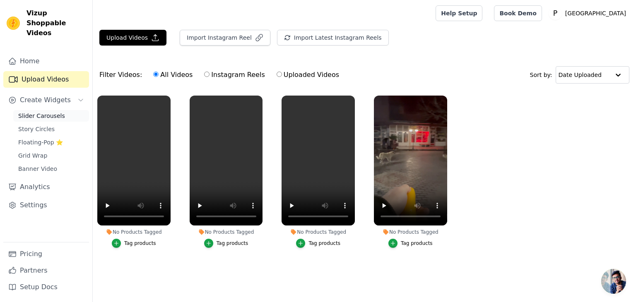
click at [50, 112] on span "Slider Carousels" at bounding box center [41, 116] width 47 height 8
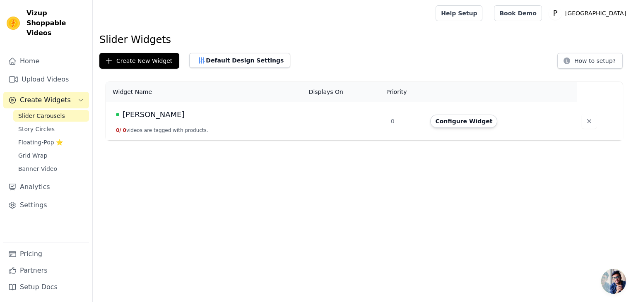
click at [230, 116] on div "[PERSON_NAME]" at bounding box center [207, 115] width 183 height 12
click at [439, 120] on button "Configure Widget" at bounding box center [463, 121] width 67 height 13
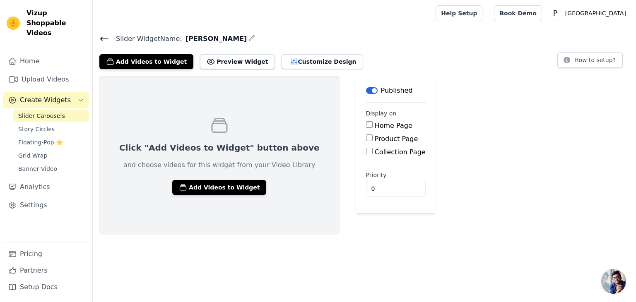
click at [200, 177] on div "Click "Add Videos to Widget" button above and choose videos for this widget fro…" at bounding box center [219, 155] width 240 height 159
click at [201, 182] on button "Add Videos to Widget" at bounding box center [219, 187] width 94 height 15
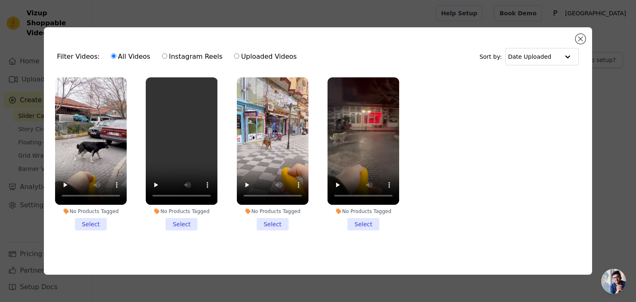
click at [83, 214] on li "No Products Tagged Select" at bounding box center [91, 153] width 72 height 153
click at [0, 0] on input "No Products Tagged Select" at bounding box center [0, 0] width 0 height 0
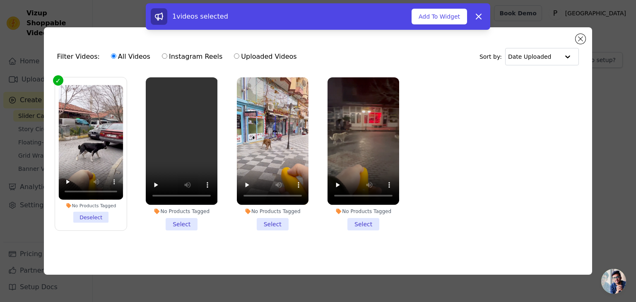
click at [182, 217] on li "No Products Tagged Select" at bounding box center [182, 153] width 72 height 153
click at [0, 0] on input "No Products Tagged Select" at bounding box center [0, 0] width 0 height 0
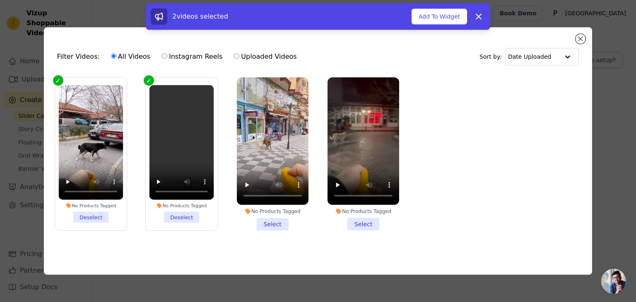
click at [263, 216] on li "No Products Tagged Select" at bounding box center [273, 153] width 72 height 153
click at [0, 0] on input "No Products Tagged Select" at bounding box center [0, 0] width 0 height 0
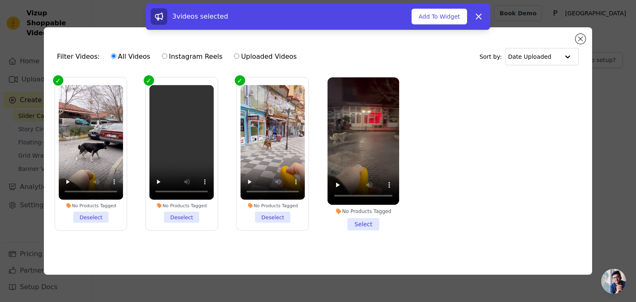
click at [338, 212] on icon at bounding box center [338, 211] width 7 height 7
click at [0, 0] on input "No Products Tagged Select" at bounding box center [0, 0] width 0 height 0
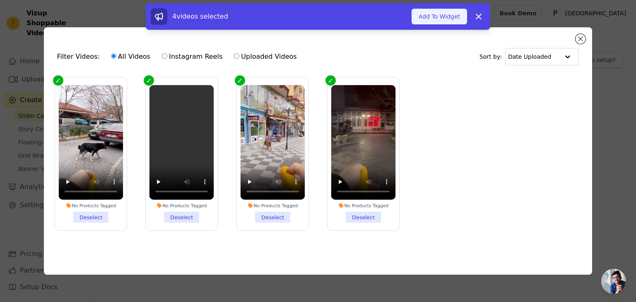
click at [426, 13] on button "Add To Widget" at bounding box center [438, 17] width 55 height 16
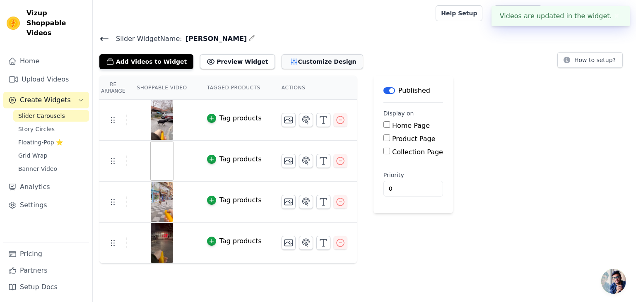
click at [286, 58] on button "Customize Design" at bounding box center [322, 61] width 82 height 15
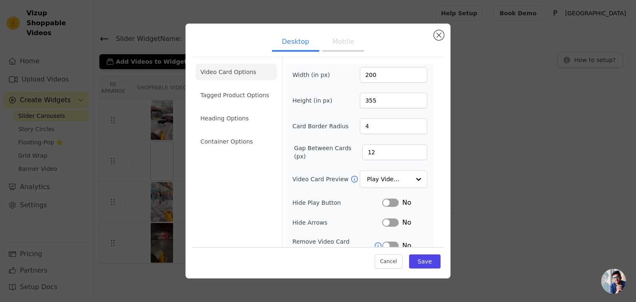
click at [338, 44] on button "Mobile" at bounding box center [342, 43] width 41 height 18
click at [298, 35] on button "Desktop" at bounding box center [295, 43] width 47 height 18
click at [296, 48] on button "Desktop" at bounding box center [295, 43] width 47 height 18
click at [422, 262] on button "Save" at bounding box center [424, 261] width 31 height 14
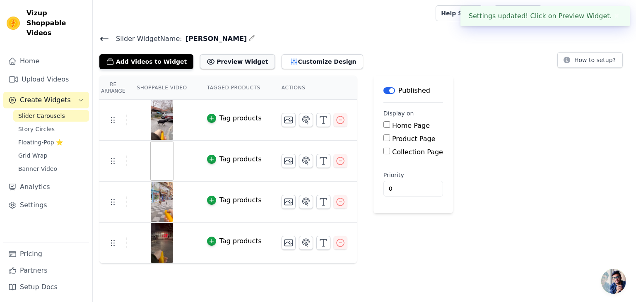
click at [213, 62] on button "Preview Widget" at bounding box center [237, 61] width 74 height 15
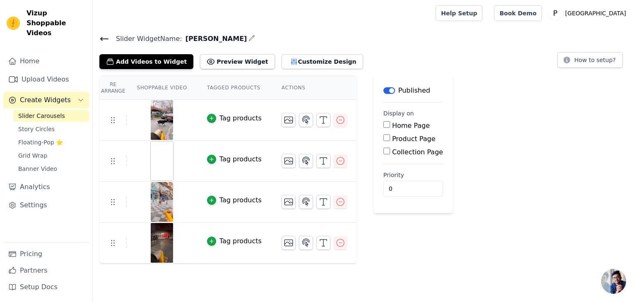
click at [104, 36] on icon at bounding box center [104, 39] width 10 height 10
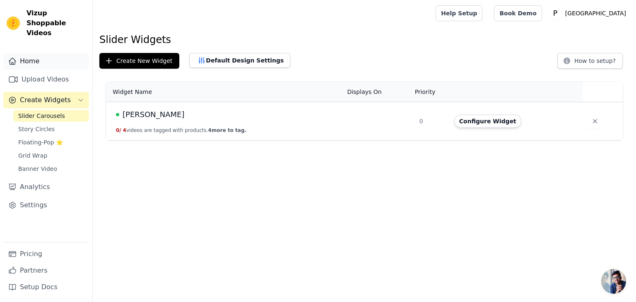
click at [42, 55] on link "Home" at bounding box center [46, 61] width 86 height 17
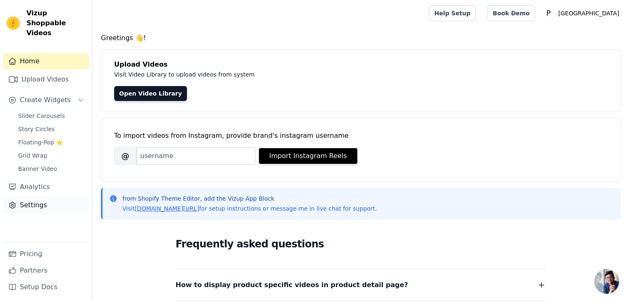
click at [51, 197] on link "Settings" at bounding box center [46, 205] width 86 height 17
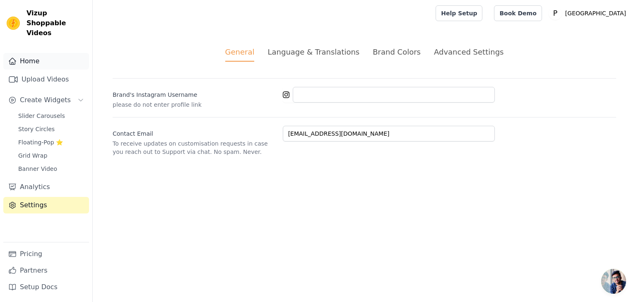
click at [60, 58] on link "Home" at bounding box center [46, 61] width 86 height 17
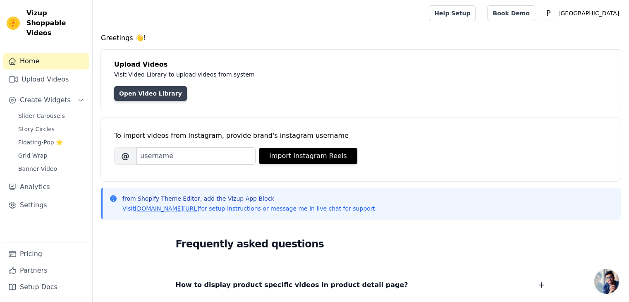
click at [159, 93] on link "Open Video Library" at bounding box center [150, 93] width 73 height 15
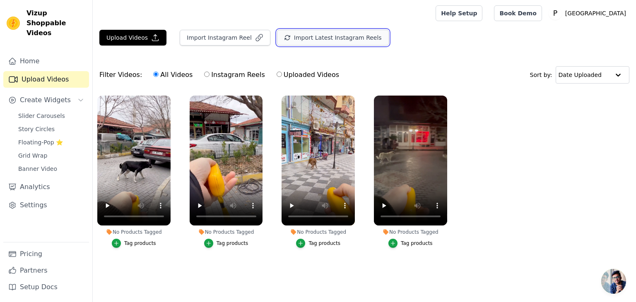
click at [319, 38] on button "Import Latest Instagram Reels" at bounding box center [333, 38] width 112 height 16
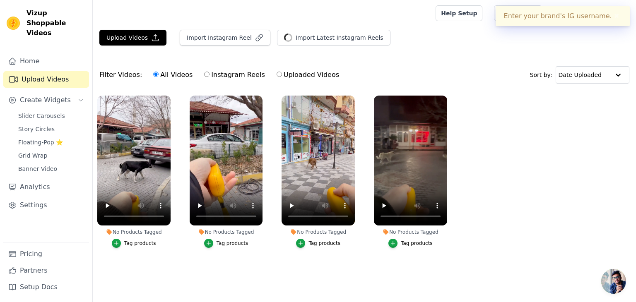
click at [618, 19] on button "✖" at bounding box center [617, 16] width 10 height 10
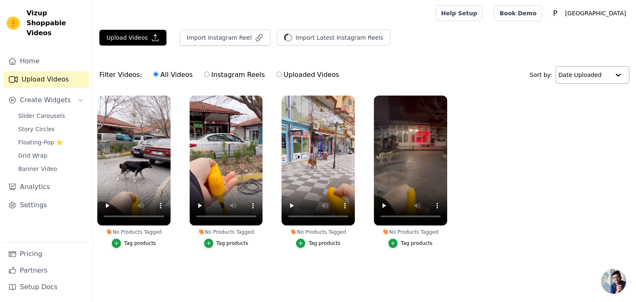
click at [610, 70] on div at bounding box center [617, 75] width 17 height 17
click at [599, 79] on input "text" at bounding box center [583, 75] width 51 height 17
click at [40, 112] on span "Slider Carousels" at bounding box center [41, 116] width 47 height 8
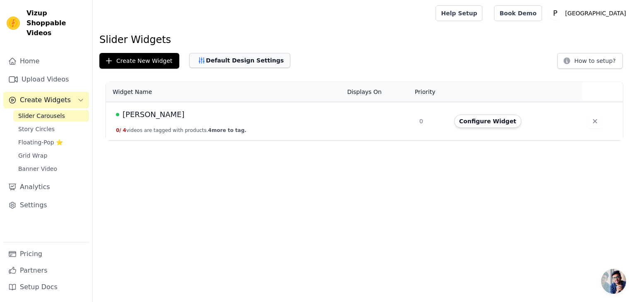
click at [204, 63] on button "Default Design Settings" at bounding box center [239, 60] width 101 height 15
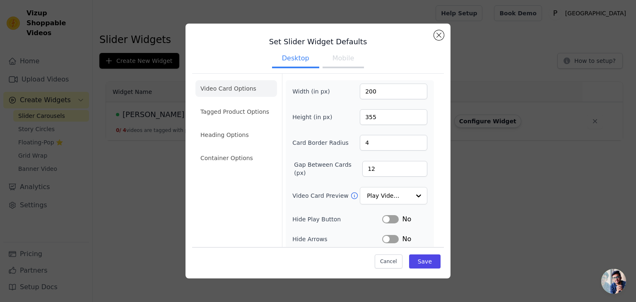
click at [129, 94] on div "Set Slider Widget Defaults Desktop Mobile Video Card Options Tagged Product Opt…" at bounding box center [317, 150] width 609 height 281
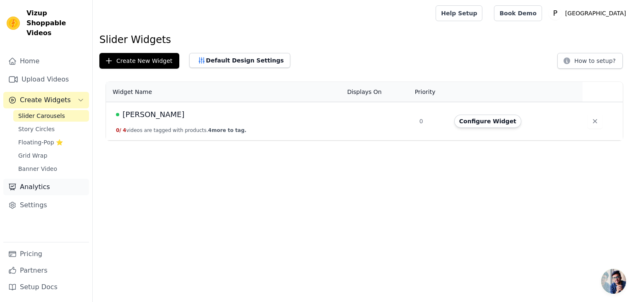
click at [43, 179] on link "Analytics" at bounding box center [46, 187] width 86 height 17
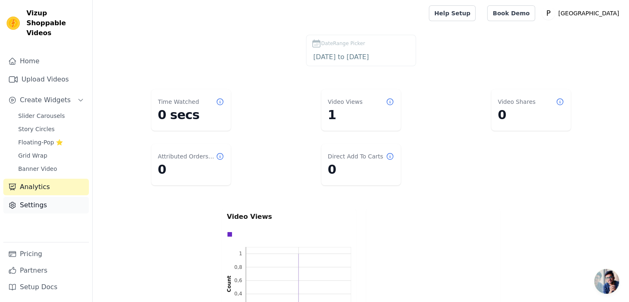
click at [39, 197] on link "Settings" at bounding box center [46, 205] width 86 height 17
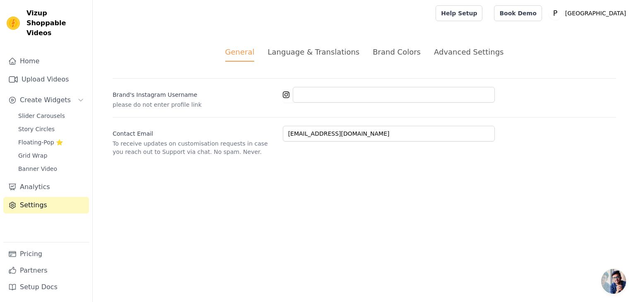
click at [446, 51] on div "Advanced Settings" at bounding box center [469, 51] width 70 height 11
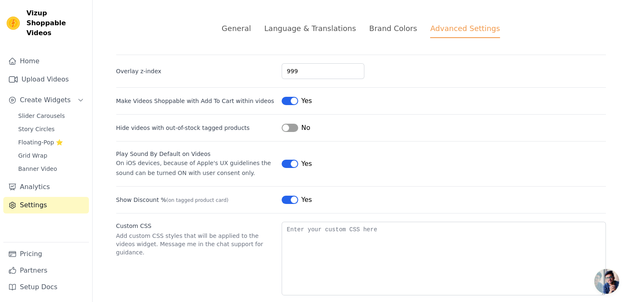
scroll to position [36, 0]
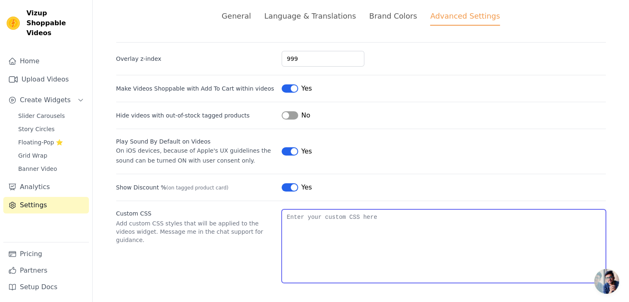
click at [383, 233] on textarea "Custom CSS" at bounding box center [444, 246] width 324 height 74
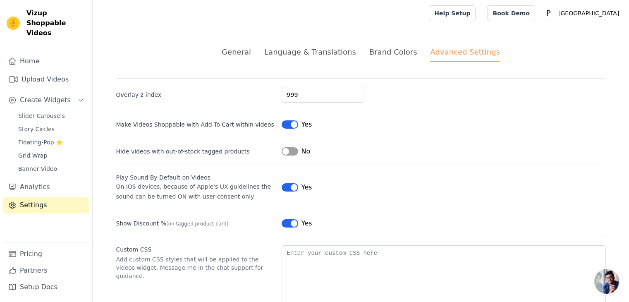
drag, startPoint x: 257, startPoint y: 41, endPoint x: 254, endPoint y: 45, distance: 5.9
click at [256, 42] on div "General Language & Translations Brand Colors Advanced Settings unsaved changes …" at bounding box center [361, 182] width 530 height 312
click at [251, 47] on div "General" at bounding box center [236, 51] width 29 height 11
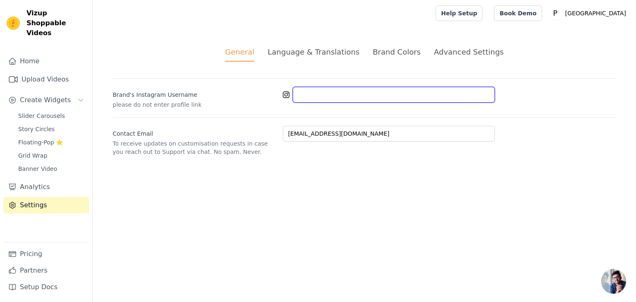
click at [321, 98] on input "Brand's Instagram Username" at bounding box center [394, 95] width 202 height 16
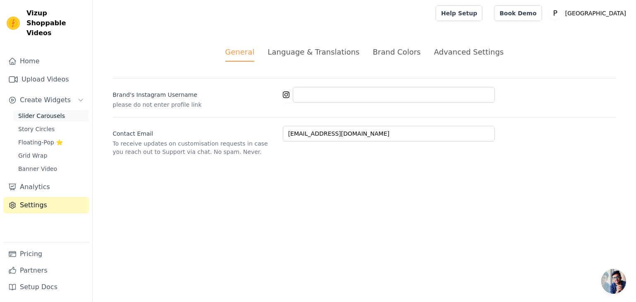
click at [51, 112] on span "Slider Carousels" at bounding box center [41, 116] width 47 height 8
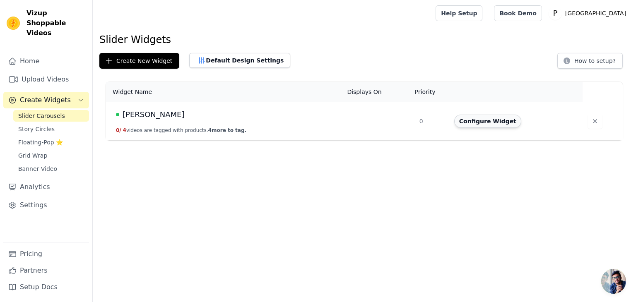
click at [470, 123] on button "Configure Widget" at bounding box center [487, 121] width 67 height 13
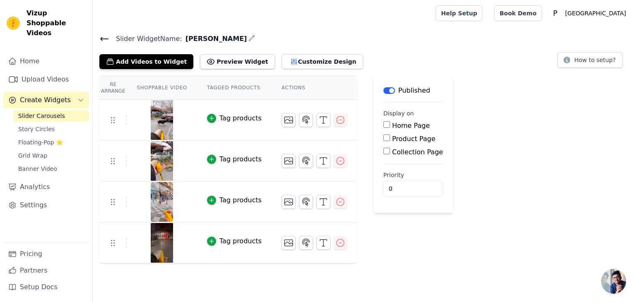
click at [383, 138] on input "Product Page" at bounding box center [386, 137] width 7 height 7
checkbox input "true"
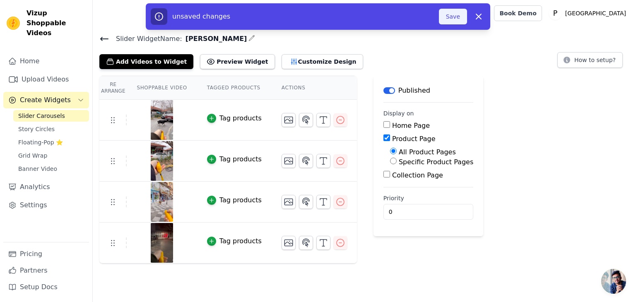
click at [449, 17] on button "Save" at bounding box center [453, 17] width 28 height 16
